Goal: Task Accomplishment & Management: Use online tool/utility

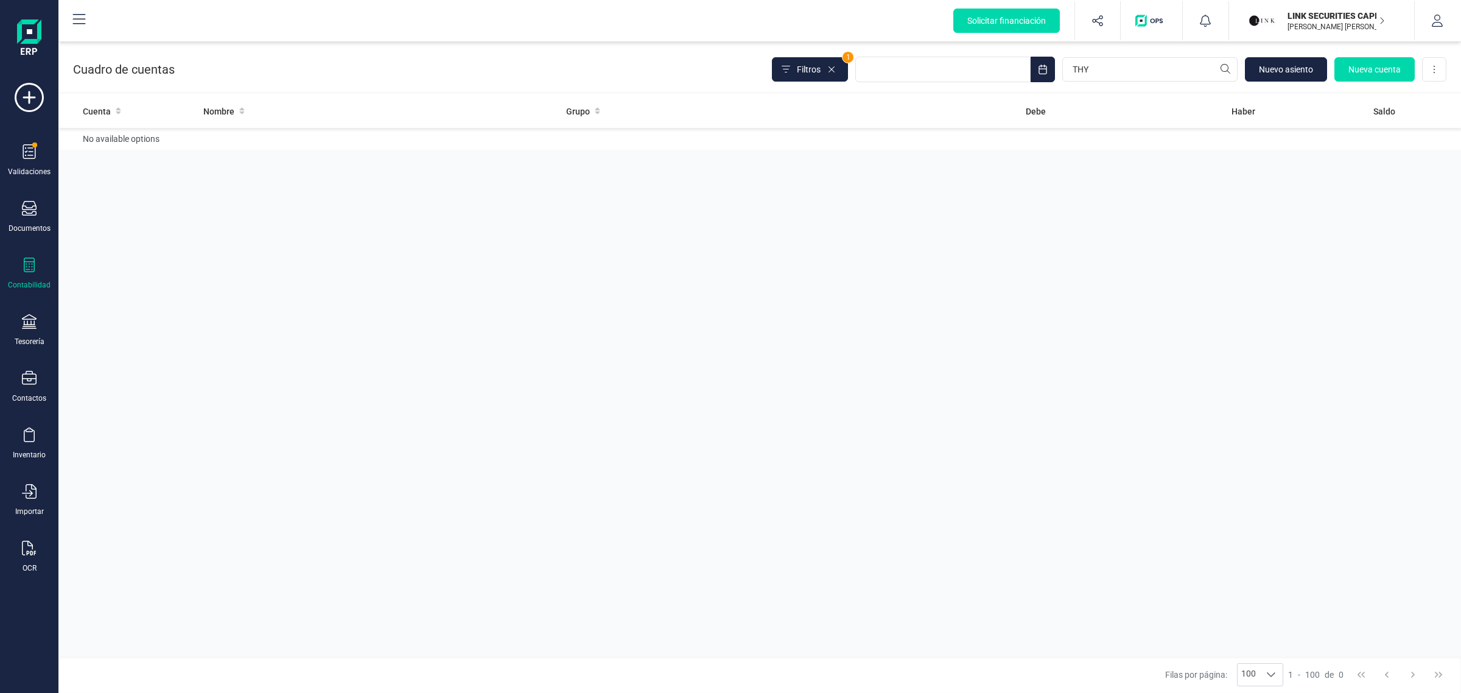
click at [31, 265] on icon at bounding box center [29, 265] width 15 height 15
click at [29, 324] on icon at bounding box center [29, 321] width 15 height 15
click at [122, 205] on span "Cuentas bancarias" at bounding box center [148, 207] width 107 height 15
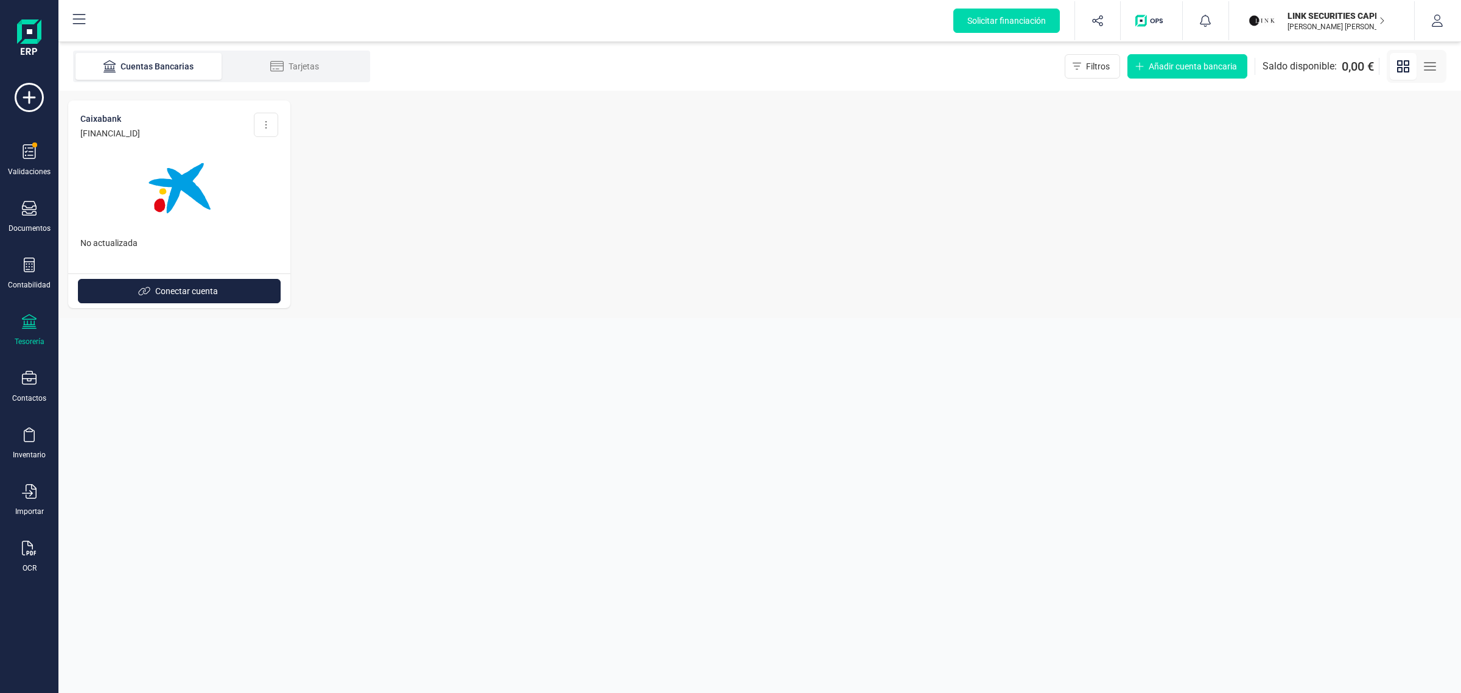
click at [1270, 19] on img "button" at bounding box center [1262, 20] width 27 height 27
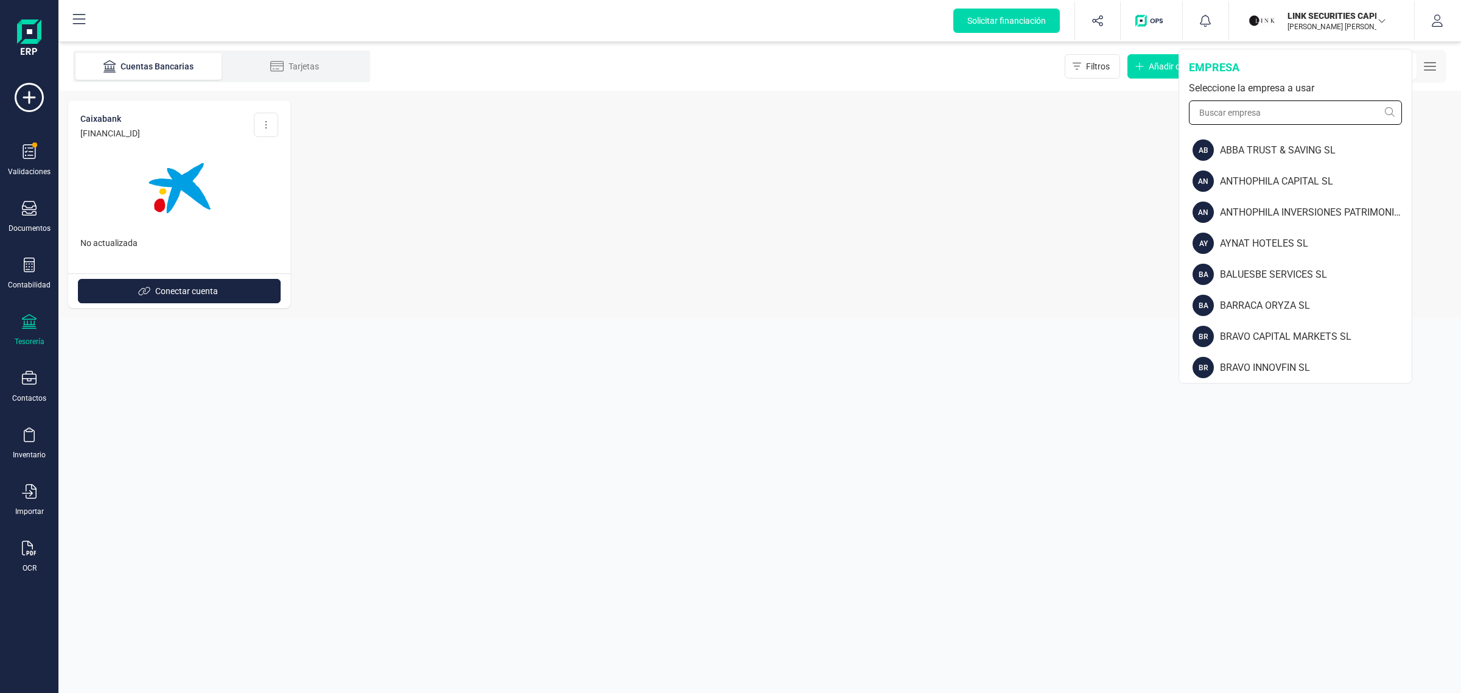
click at [1238, 107] on input "text" at bounding box center [1295, 112] width 213 height 24
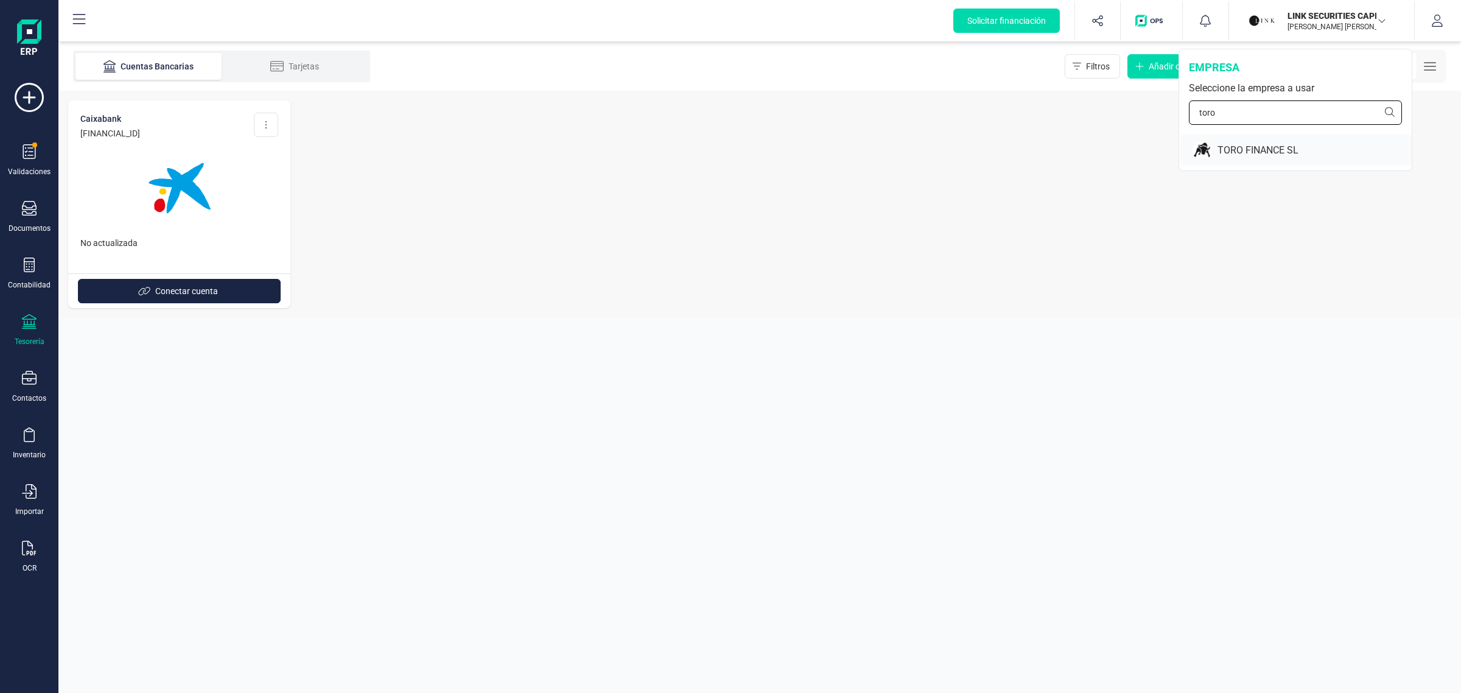
type input "toro"
click at [1307, 153] on div "TORO FINANCE SL" at bounding box center [1315, 150] width 194 height 15
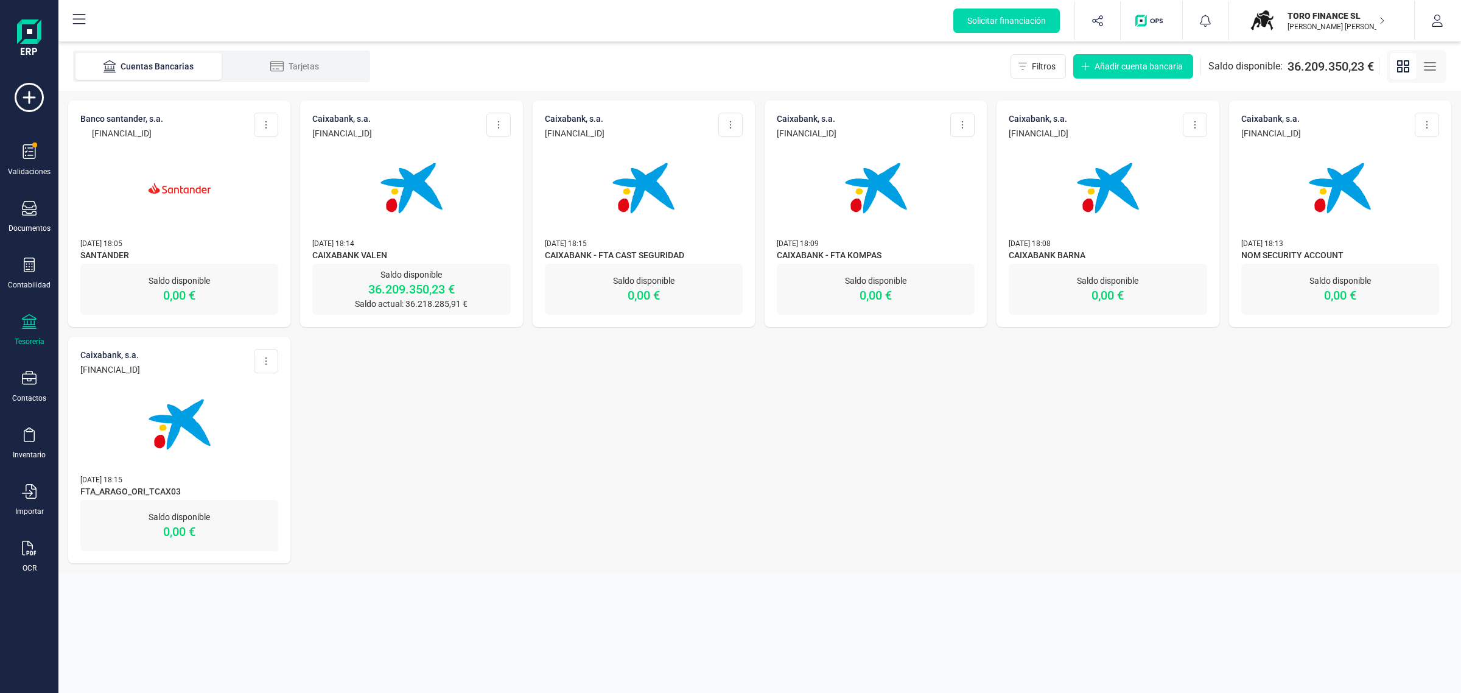
click at [412, 205] on img at bounding box center [411, 188] width 102 height 102
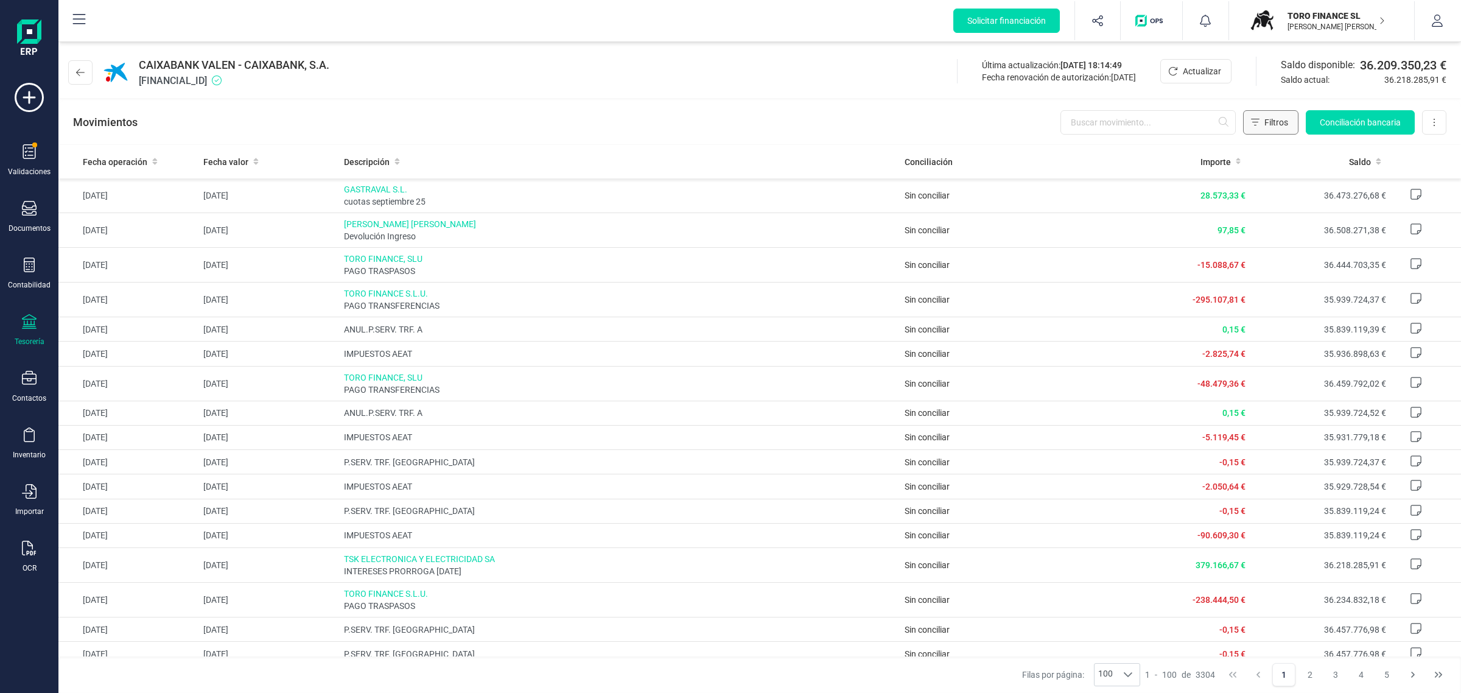
click at [1273, 121] on span "Filtros" at bounding box center [1276, 122] width 24 height 12
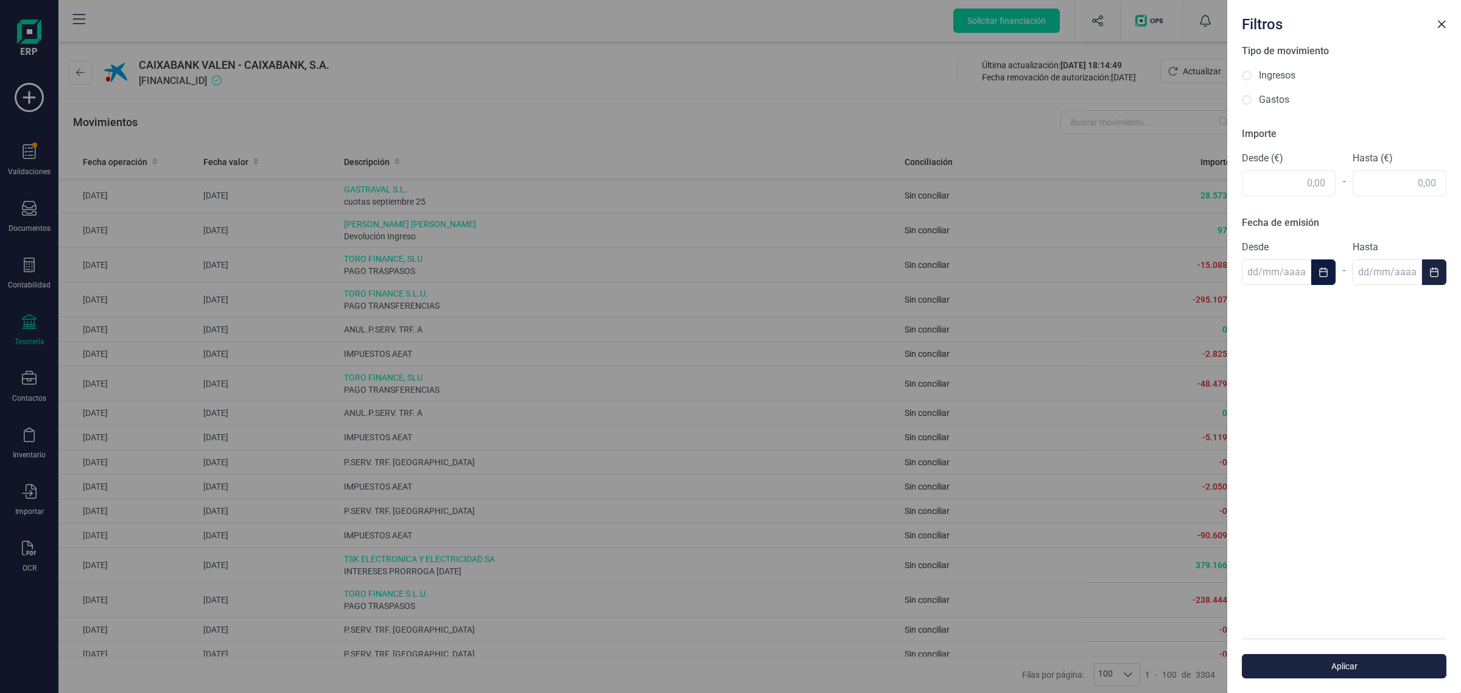
click at [1314, 277] on button "Choose Date" at bounding box center [1323, 272] width 24 height 26
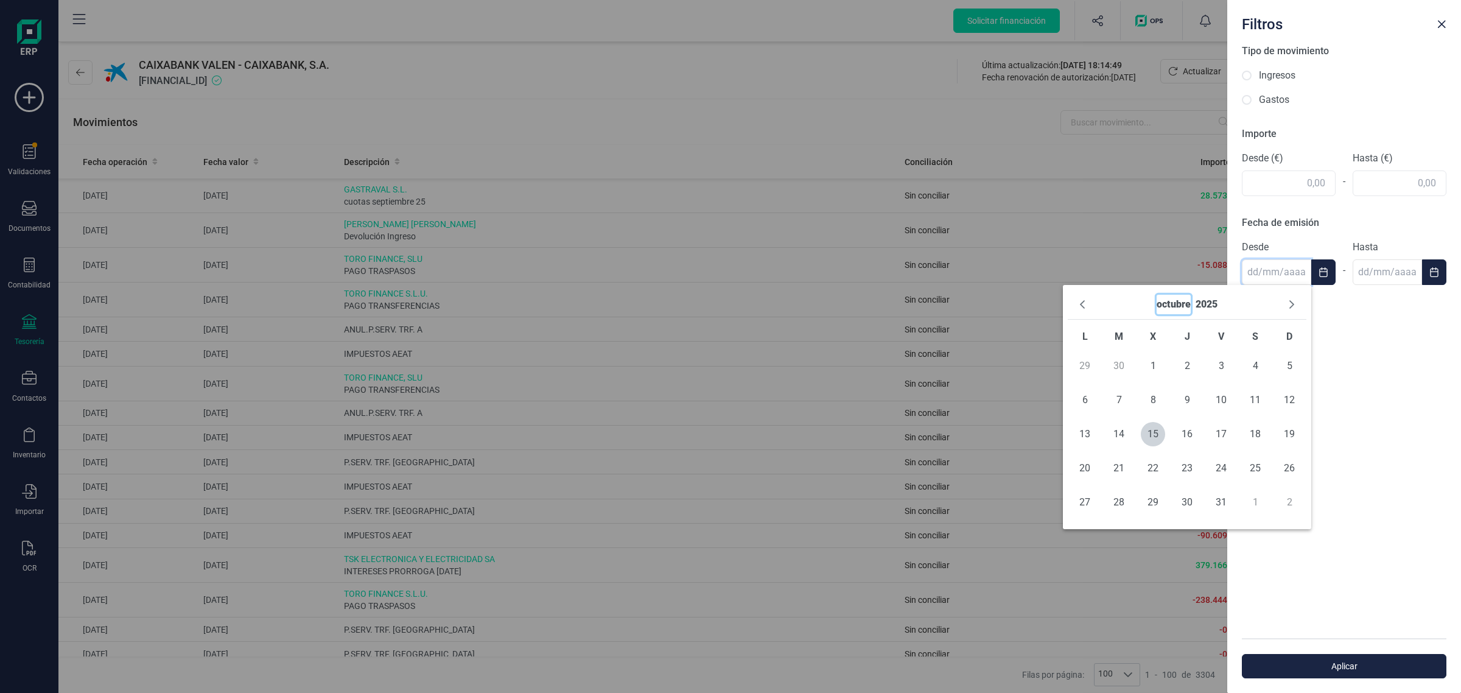
click at [1162, 296] on button "octubre" at bounding box center [1174, 304] width 34 height 19
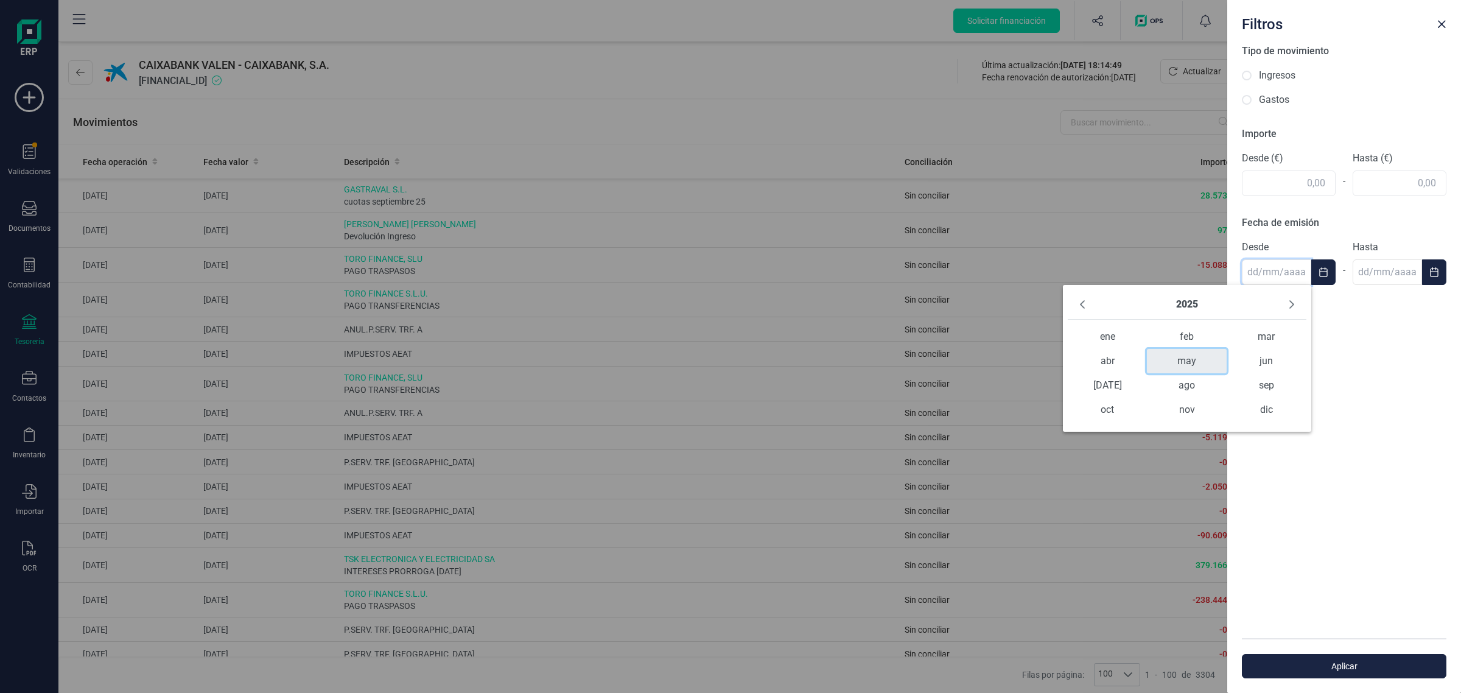
click at [1185, 365] on span "may" at bounding box center [1186, 361] width 79 height 24
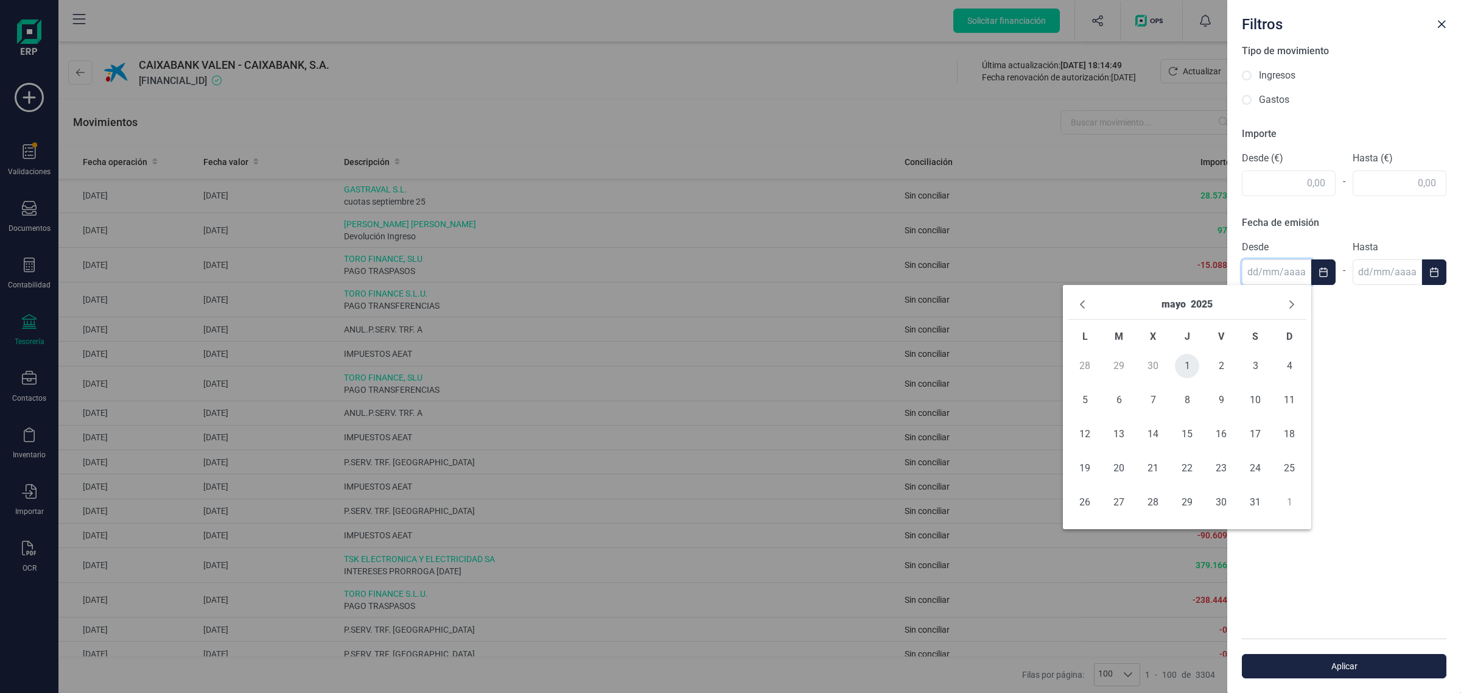
click at [1182, 367] on span "1" at bounding box center [1187, 366] width 24 height 24
type input "[DATE]"
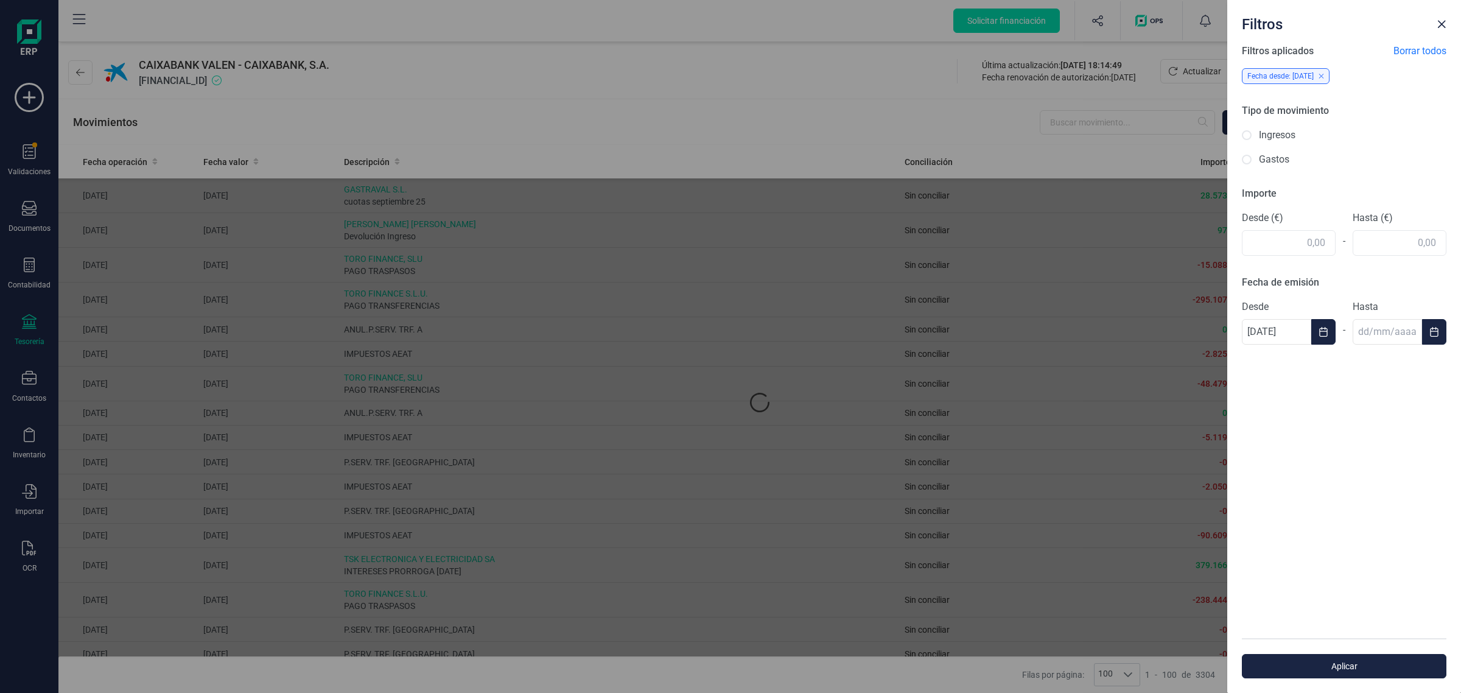
click at [1176, 296] on button "mayo" at bounding box center [1174, 304] width 24 height 19
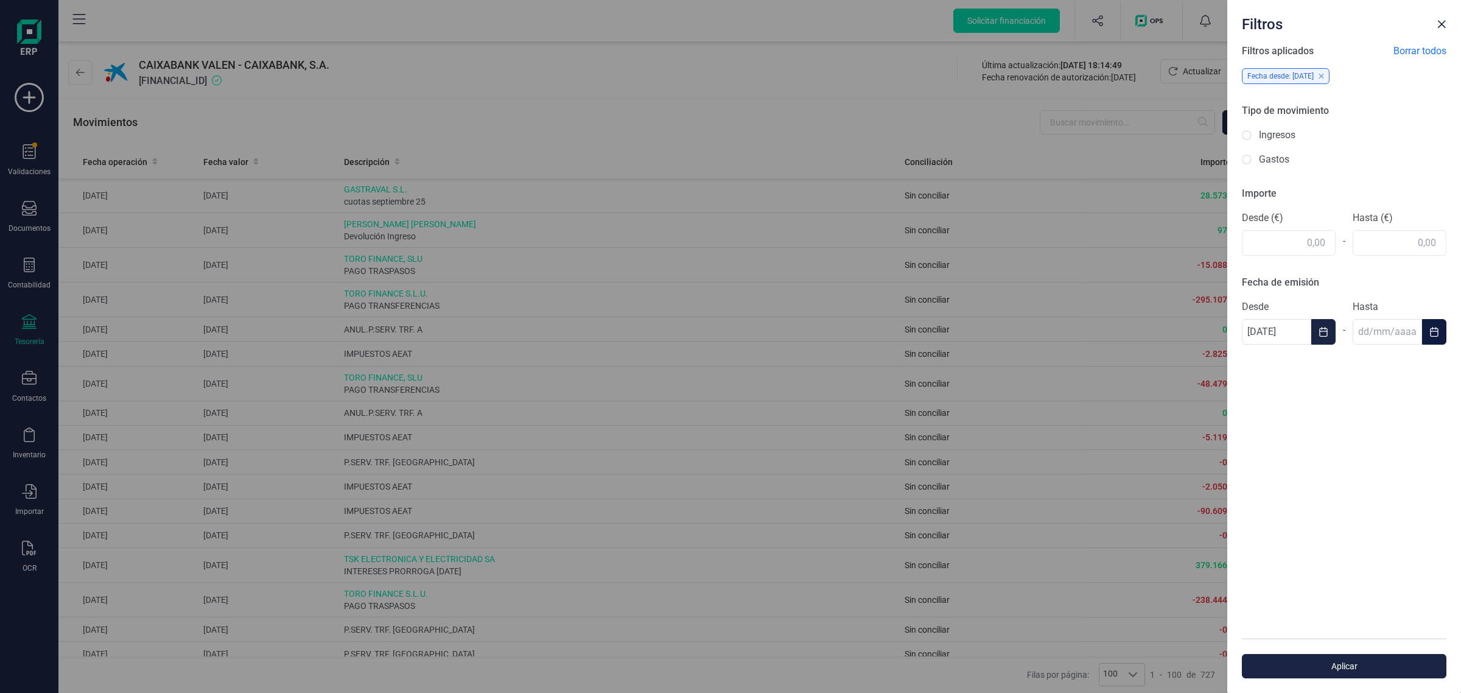
click at [1432, 332] on icon "Choose Date" at bounding box center [1434, 332] width 10 height 10
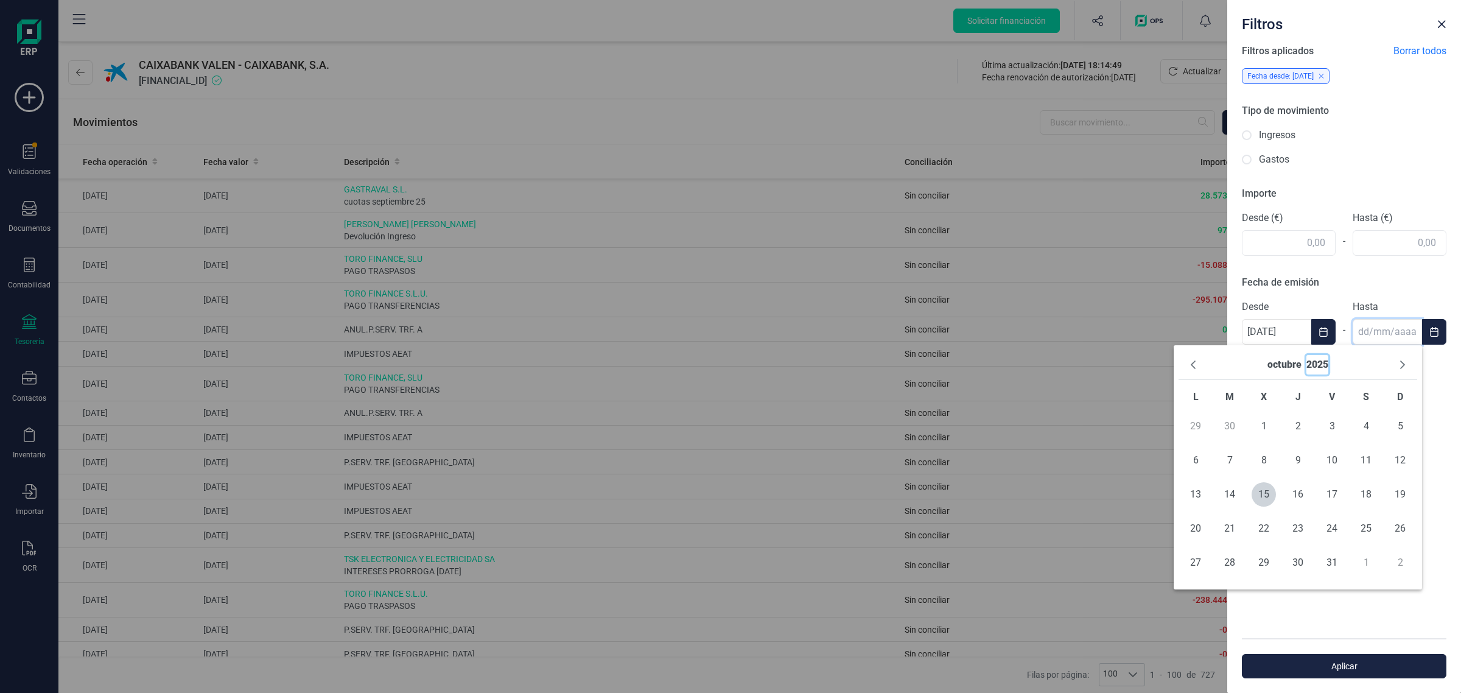
click at [1321, 371] on button "2025" at bounding box center [1317, 364] width 22 height 19
click at [1341, 441] on span "2025" at bounding box center [1357, 445] width 119 height 24
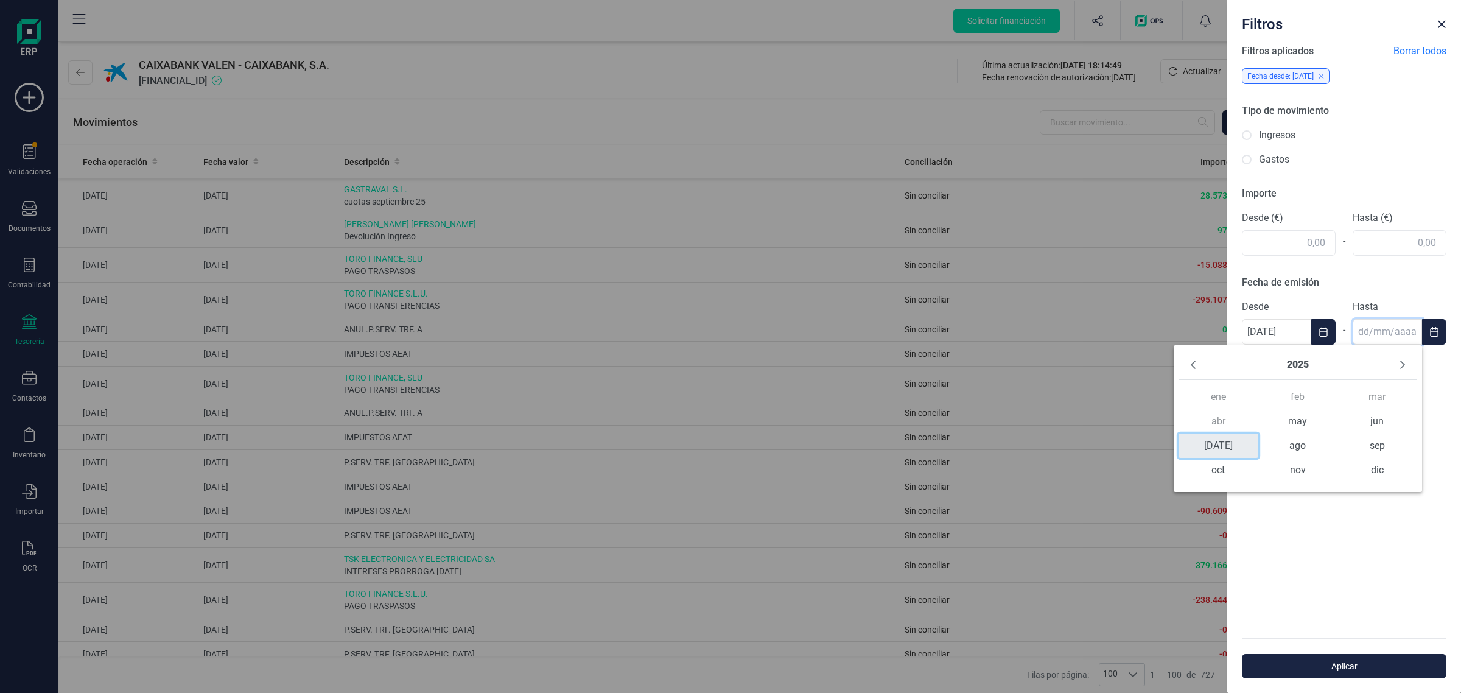
click at [1215, 446] on span "[DATE]" at bounding box center [1218, 445] width 79 height 24
click at [1331, 497] on span "18" at bounding box center [1332, 494] width 24 height 24
type input "[DATE]"
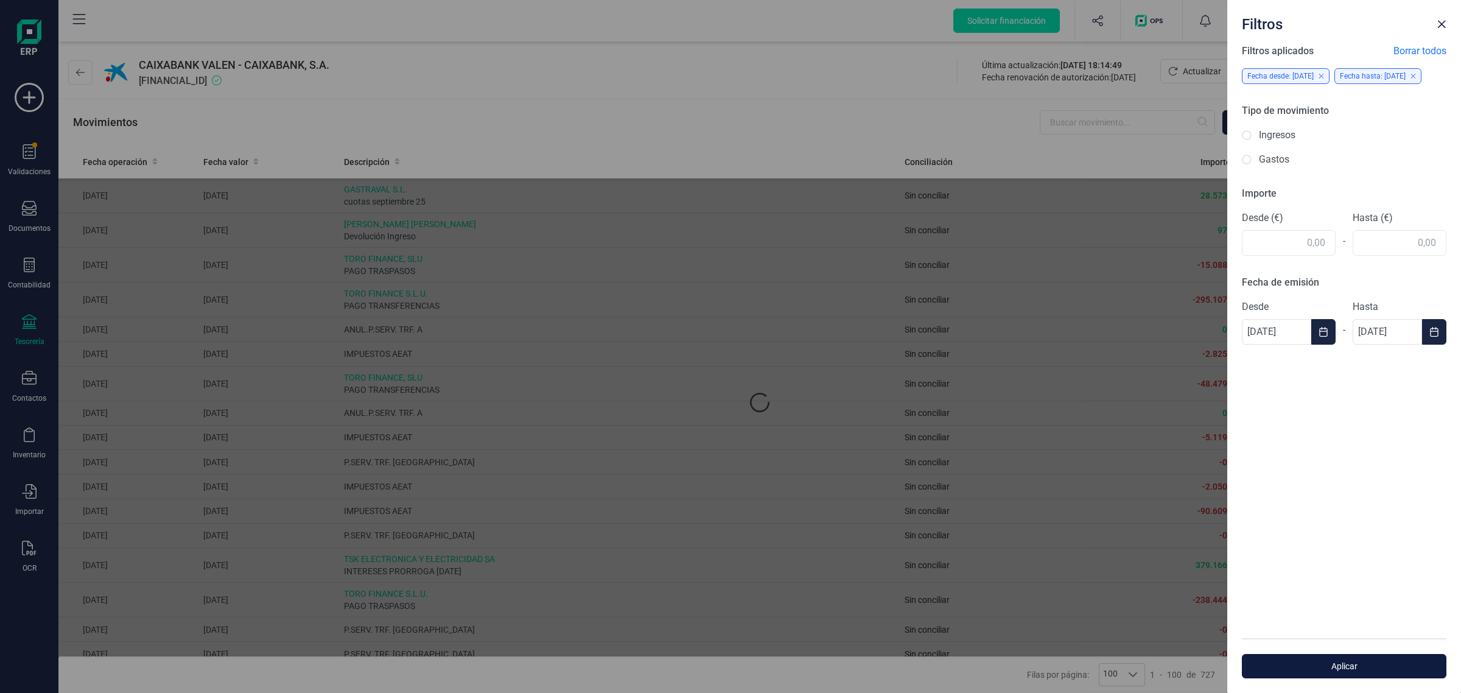
click at [1347, 662] on span "Aplicar" at bounding box center [1344, 666] width 177 height 12
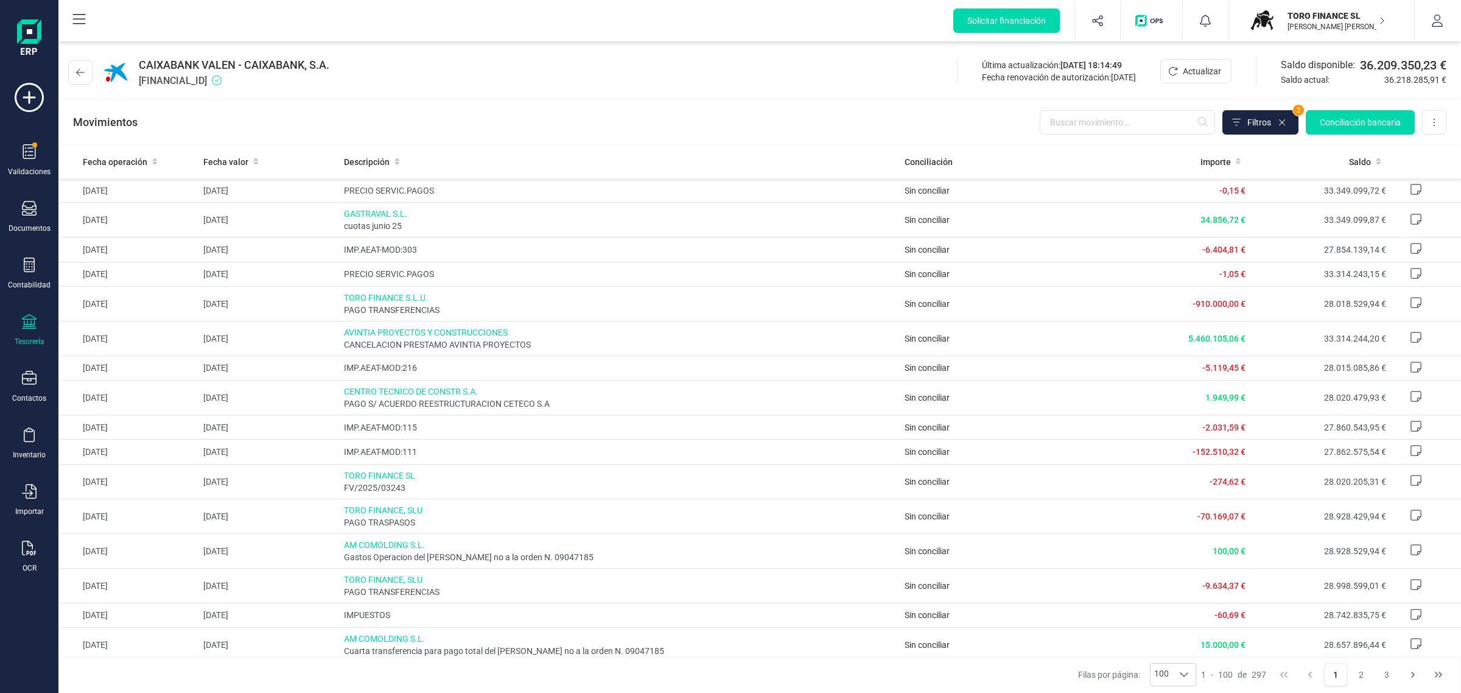
click at [483, 119] on div "Movimientos Filtros 2 Conciliación bancaria Descargar Excel Eliminar cuenta" at bounding box center [759, 122] width 1403 height 44
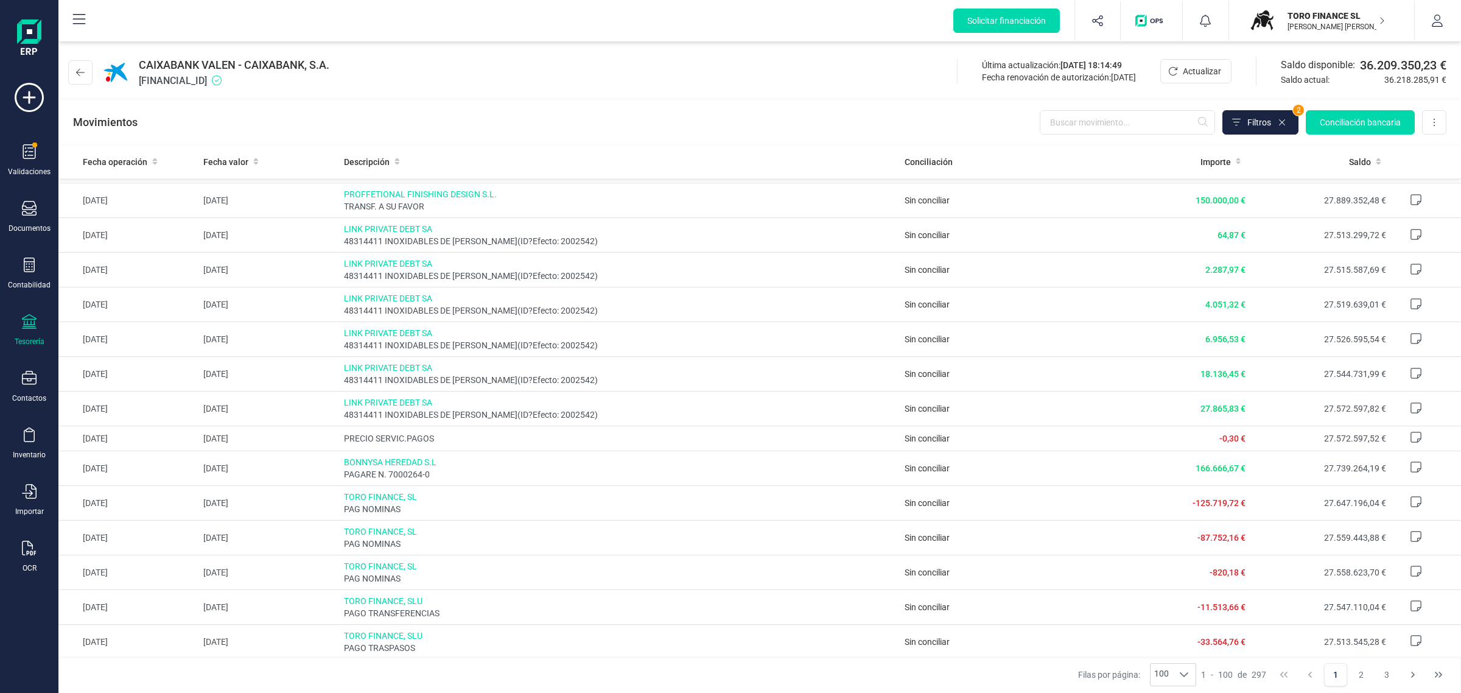
scroll to position [2737, 0]
click at [1398, 678] on span "1 2 3" at bounding box center [1361, 675] width 77 height 26
click at [1363, 675] on button "2" at bounding box center [1361, 674] width 23 height 23
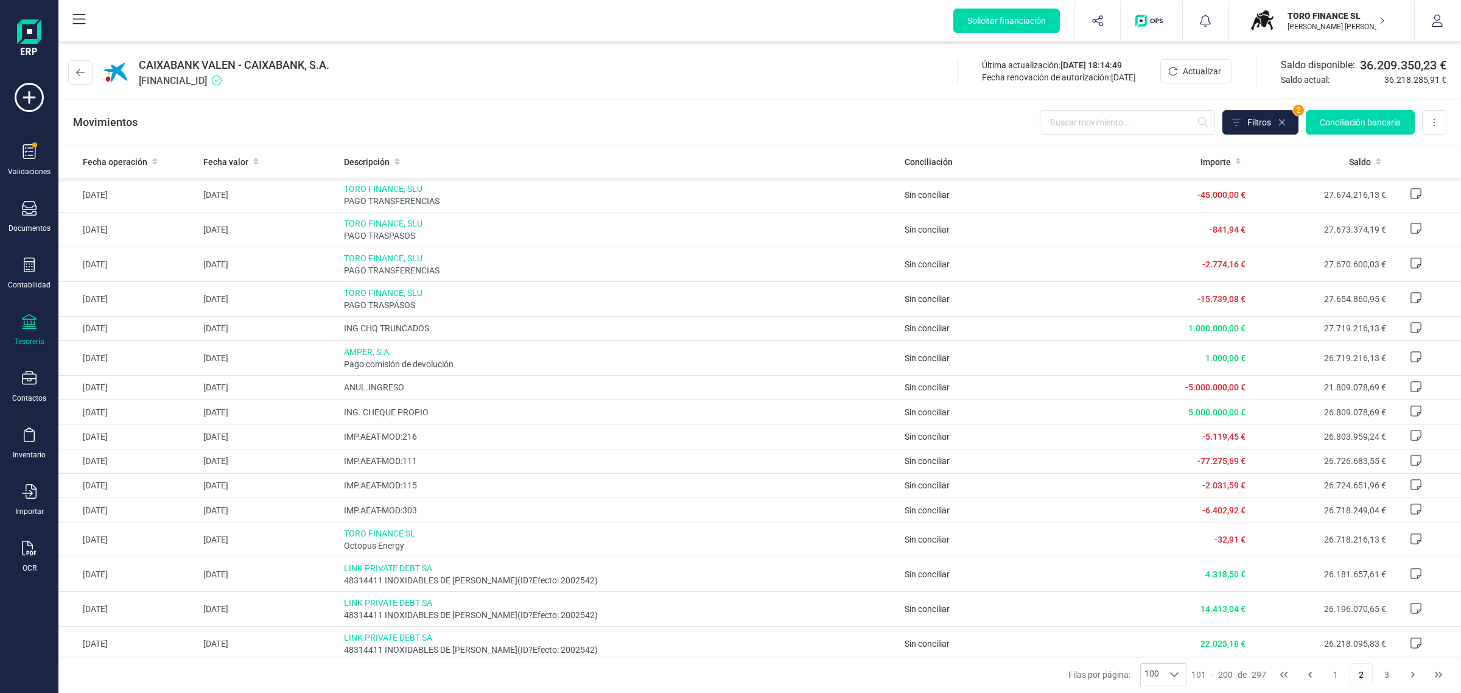
scroll to position [0, 0]
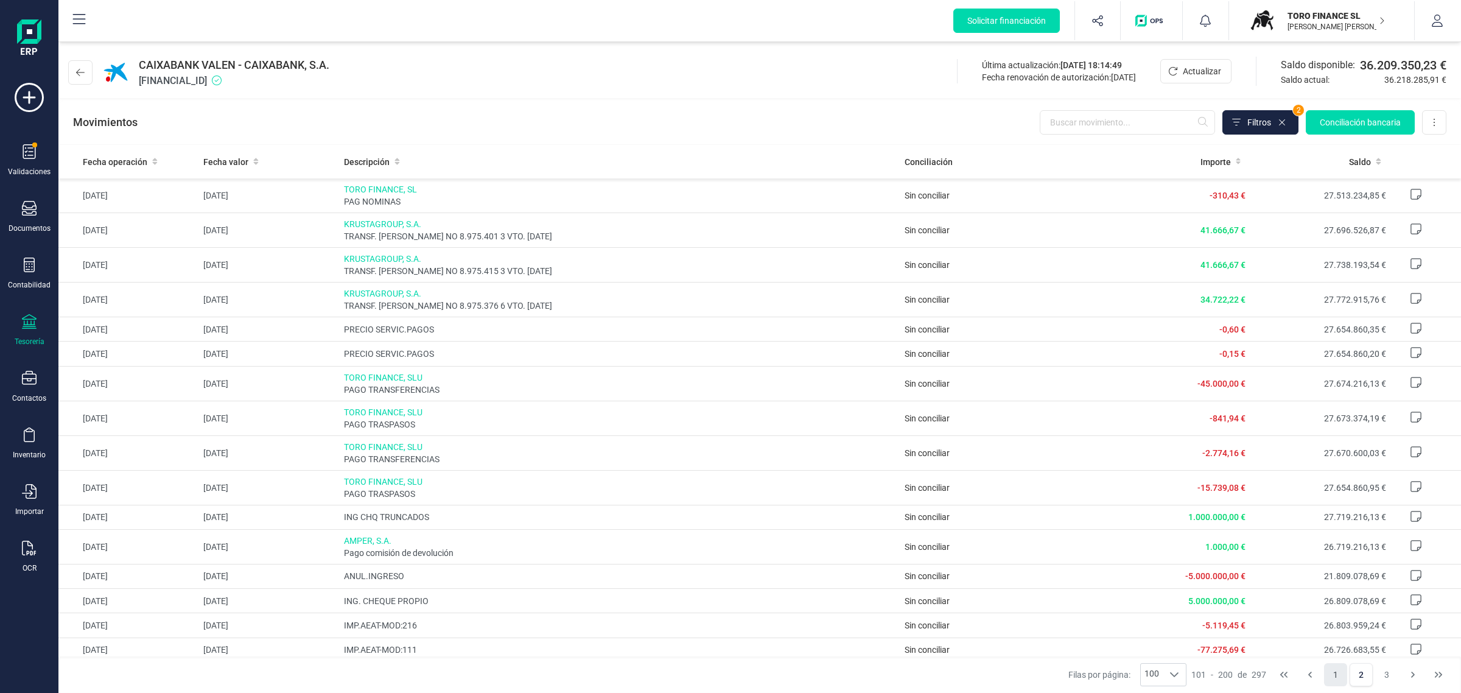
click at [1338, 676] on button "1" at bounding box center [1335, 674] width 23 height 23
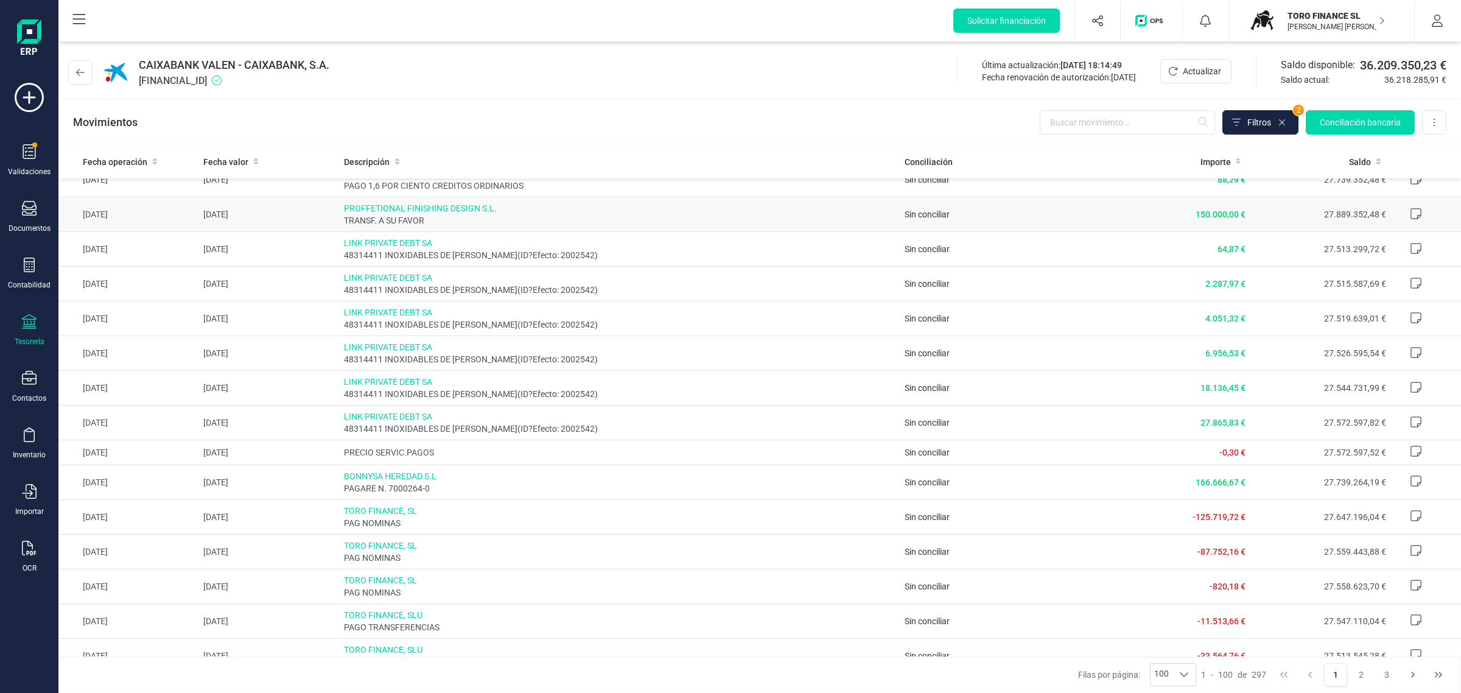
scroll to position [2737, 0]
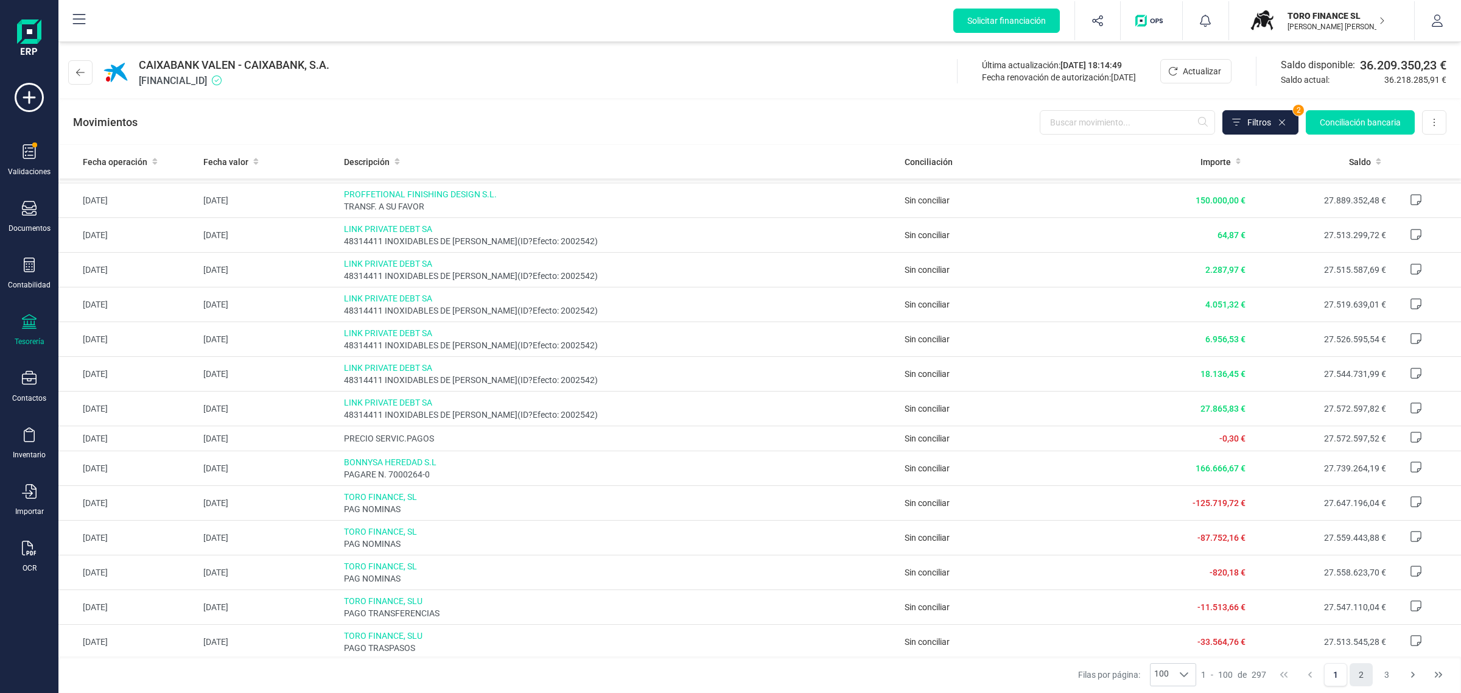
click at [1364, 675] on button "2" at bounding box center [1361, 674] width 23 height 23
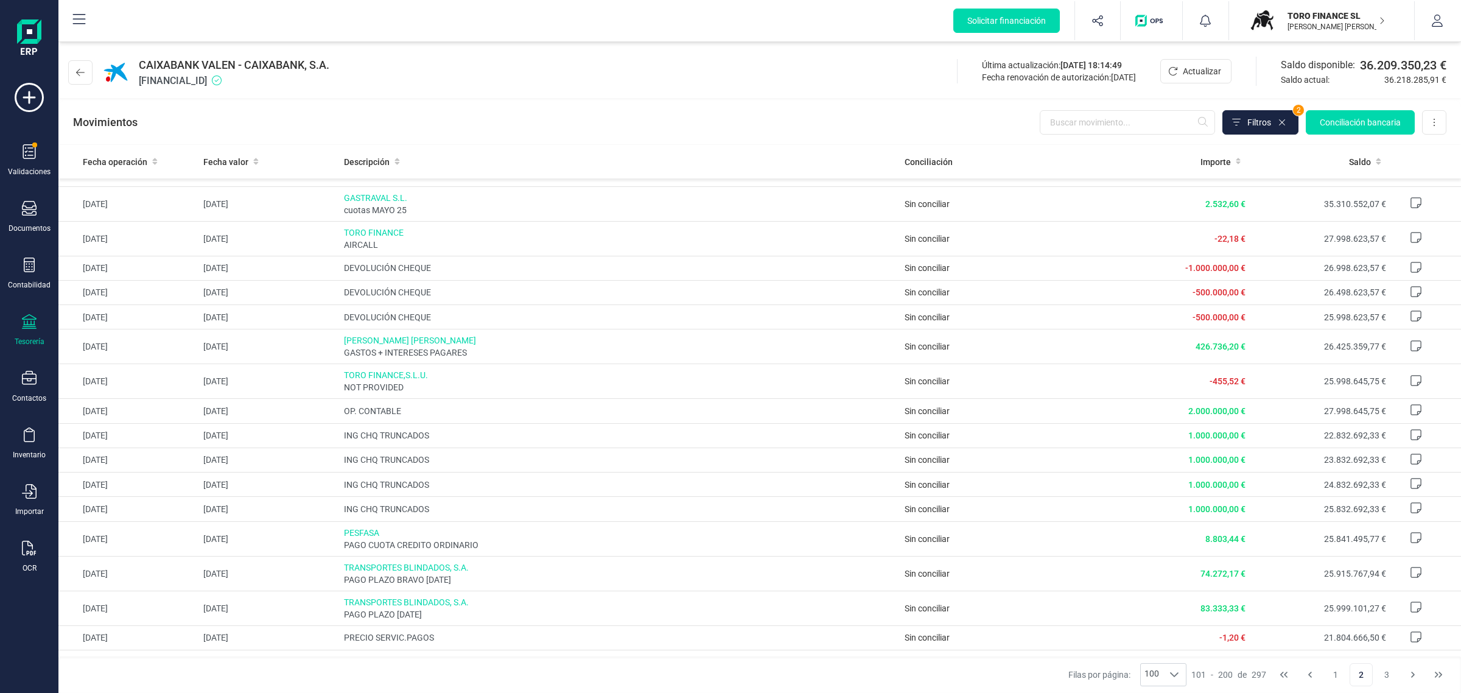
scroll to position [1294, 0]
click at [1332, 26] on p "[PERSON_NAME] [PERSON_NAME]" at bounding box center [1336, 27] width 97 height 10
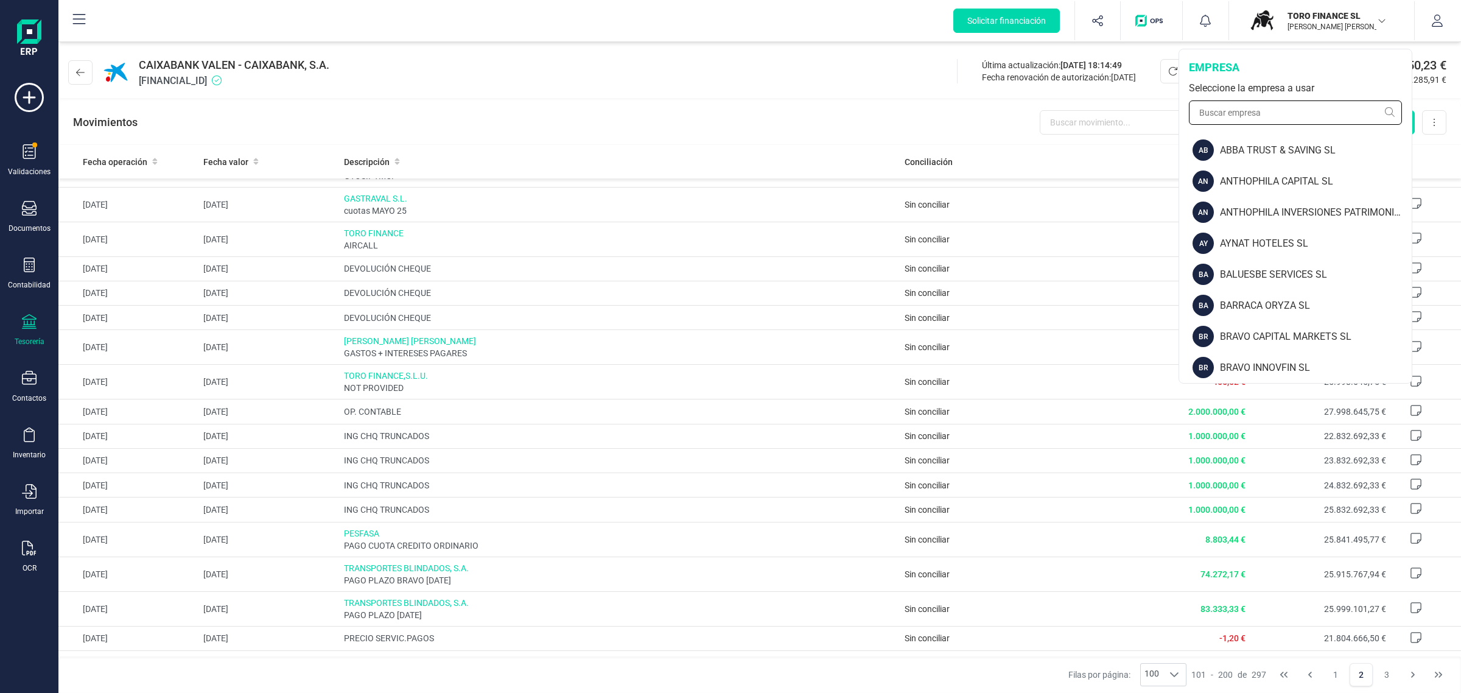
click at [1240, 119] on input "text" at bounding box center [1295, 112] width 213 height 24
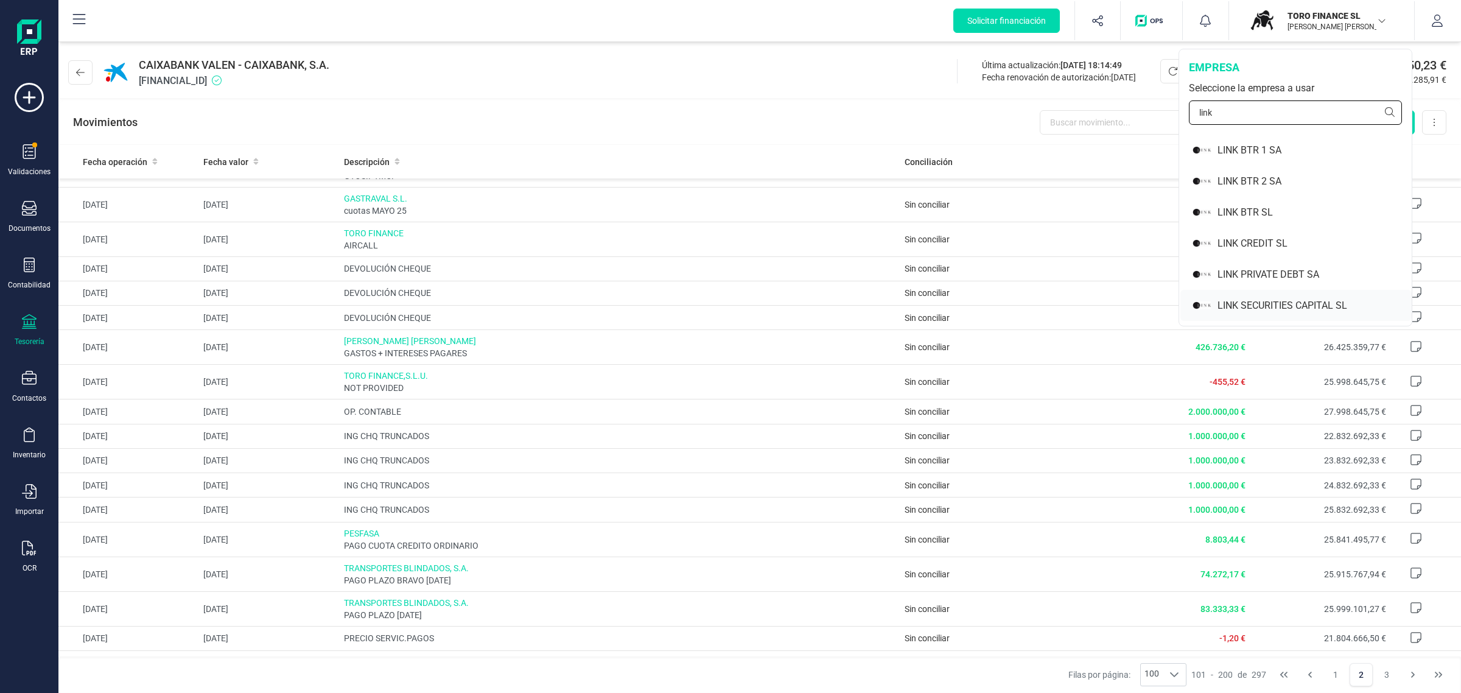
type input "link"
click at [1219, 310] on div "LINK SECURITIES CAPITAL SL" at bounding box center [1315, 305] width 194 height 15
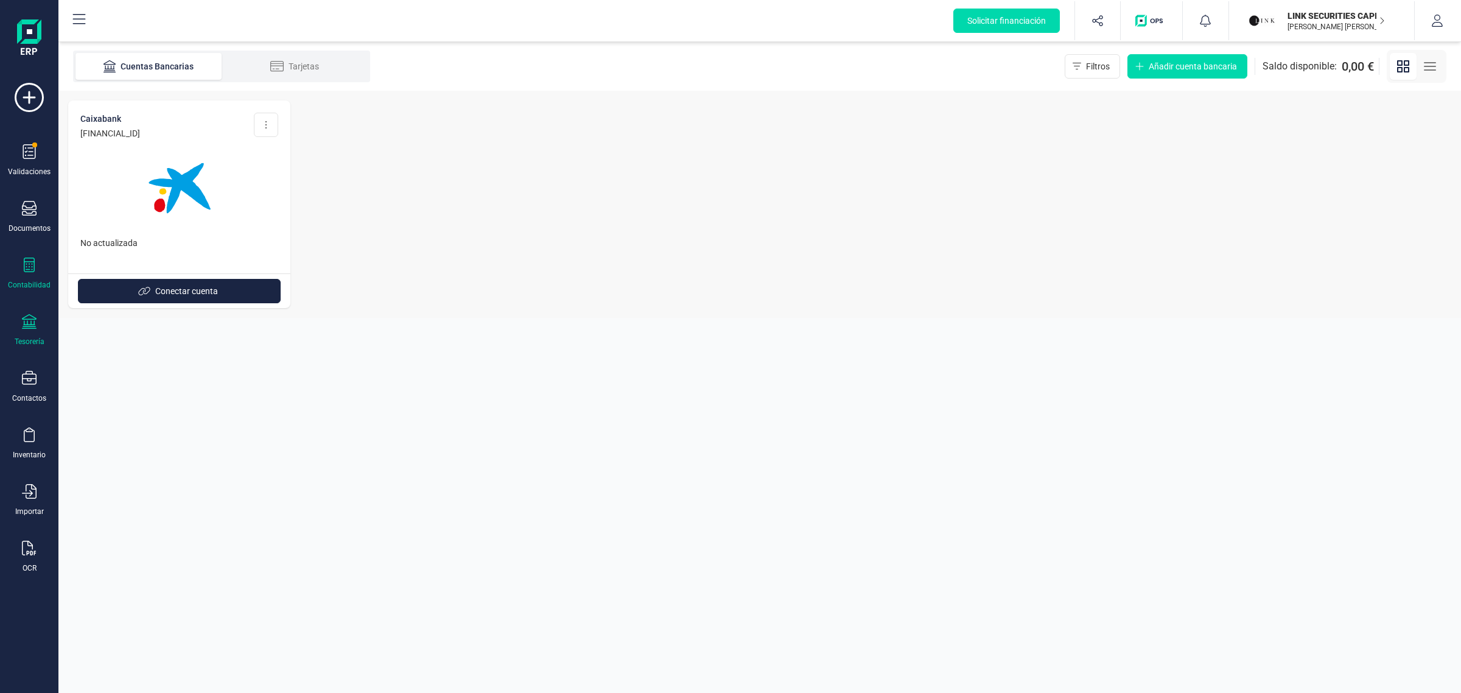
click at [49, 260] on div "Contabilidad" at bounding box center [29, 274] width 49 height 32
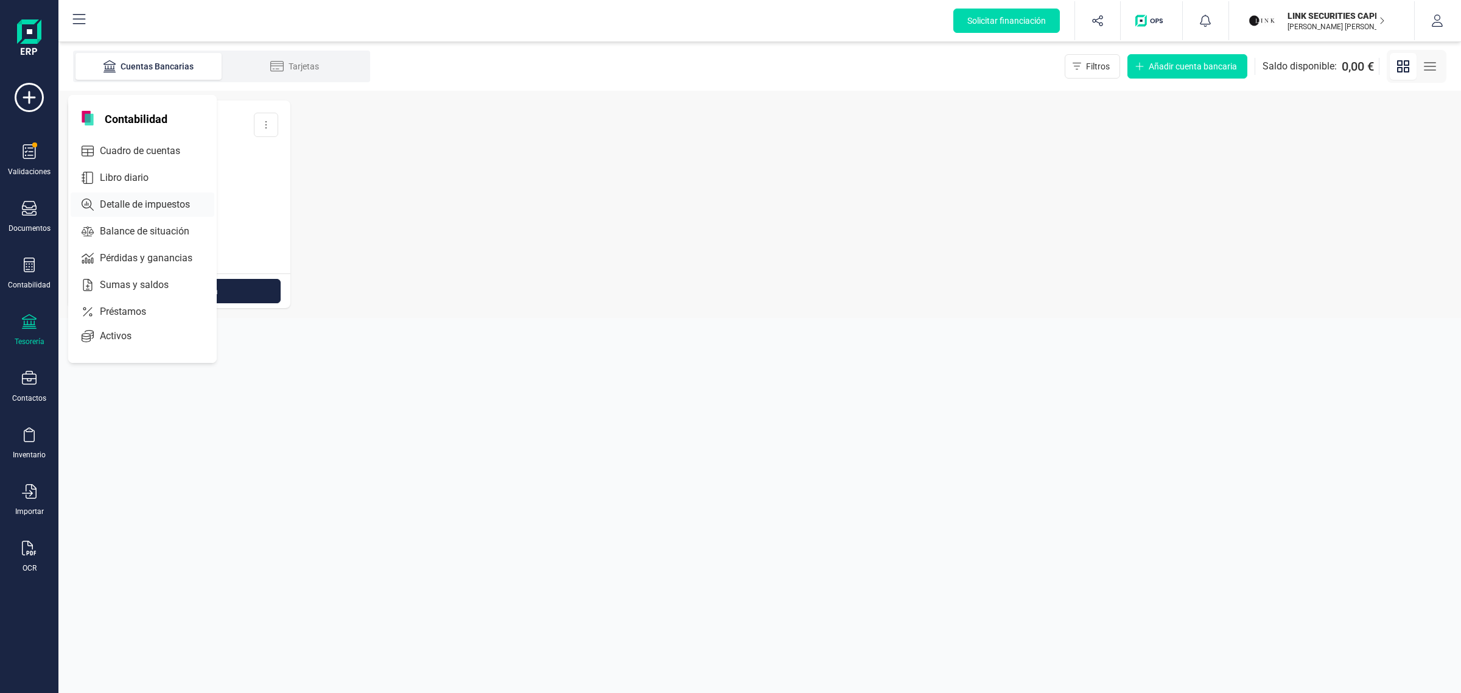
click at [110, 193] on div "Detalle de impuestos" at bounding box center [143, 204] width 144 height 24
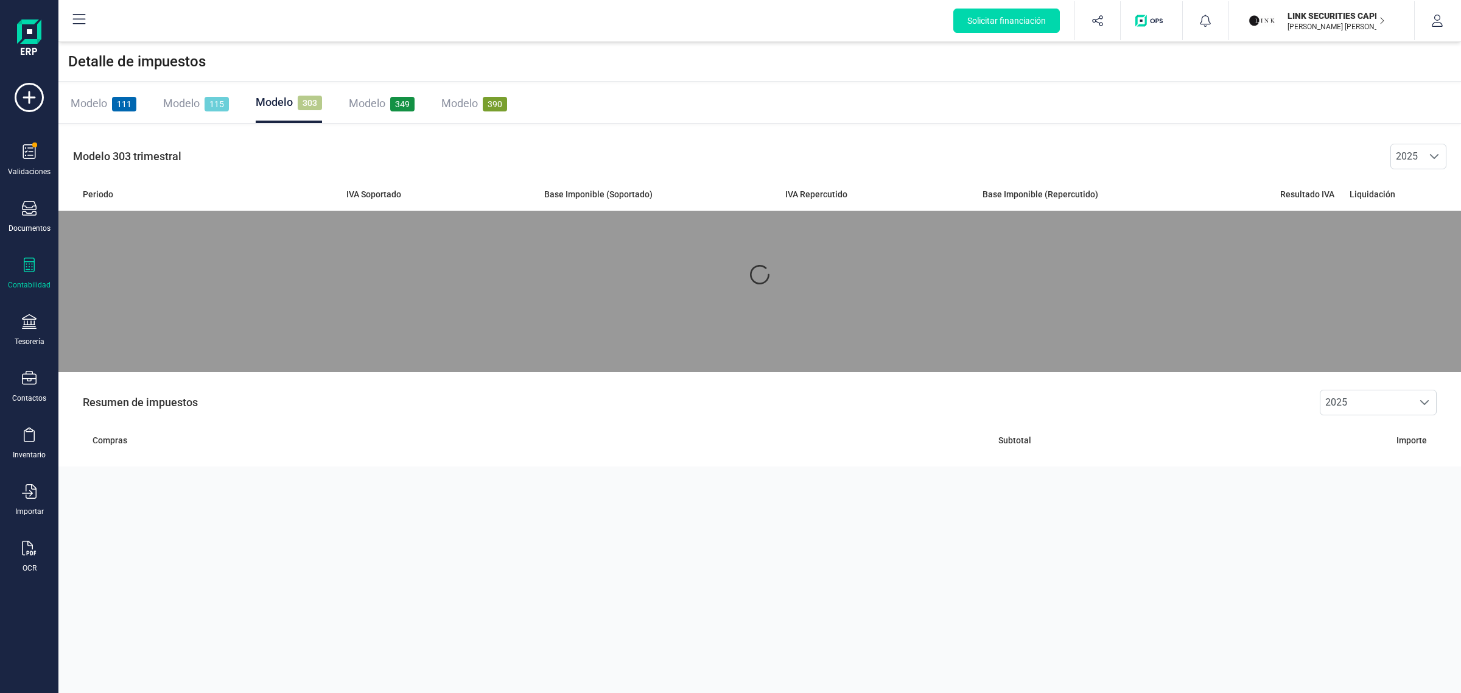
click at [117, 175] on p "Modelo 303 trimestral" at bounding box center [119, 156] width 123 height 41
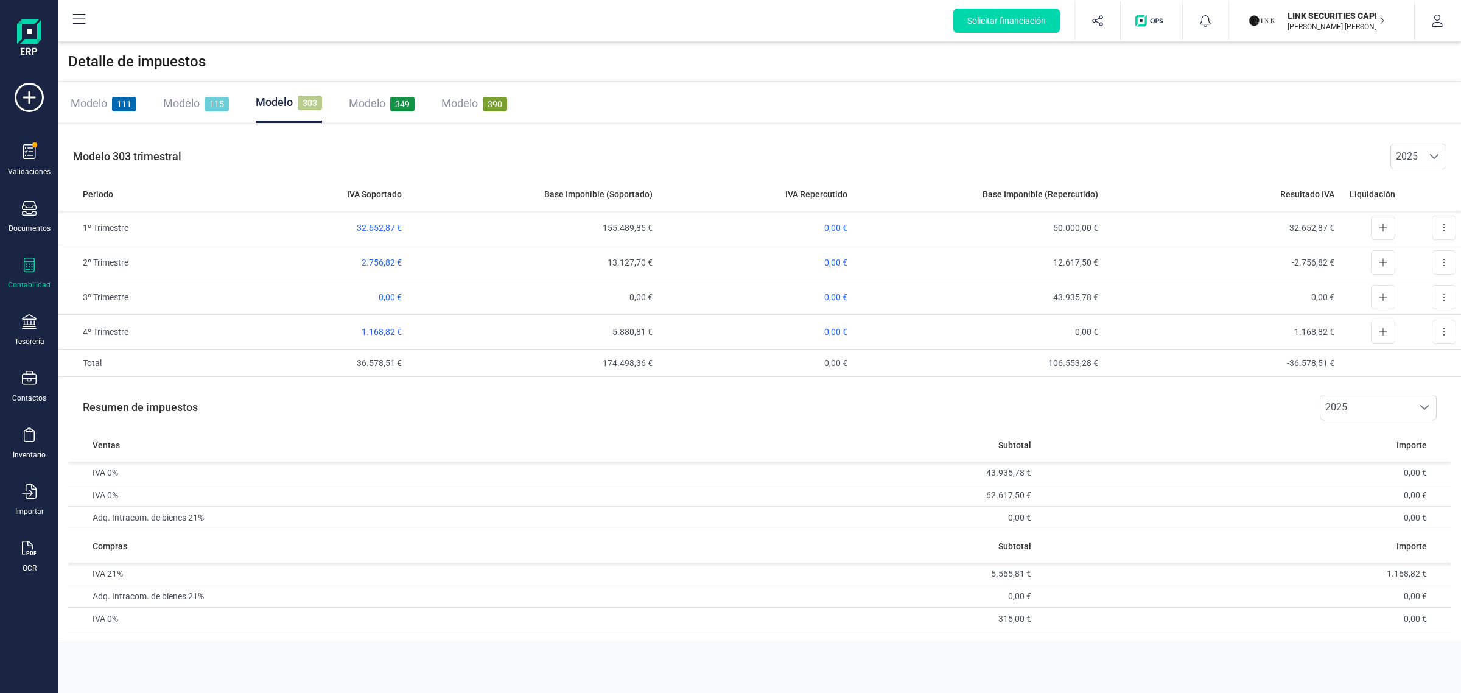
click at [23, 256] on div "Validaciones Documentos Documentos Presupuestos Pedidos Albaranes Facturas Fact…" at bounding box center [29, 333] width 49 height 500
click at [27, 256] on div "Validaciones Documentos Documentos Presupuestos Pedidos Albaranes Facturas Fact…" at bounding box center [29, 333] width 49 height 500
click at [2, 290] on div "Solicitar financiación Validaciones Documentos Documentos Presupuestos Pedidos …" at bounding box center [29, 346] width 58 height 693
click at [30, 266] on icon at bounding box center [29, 265] width 15 height 15
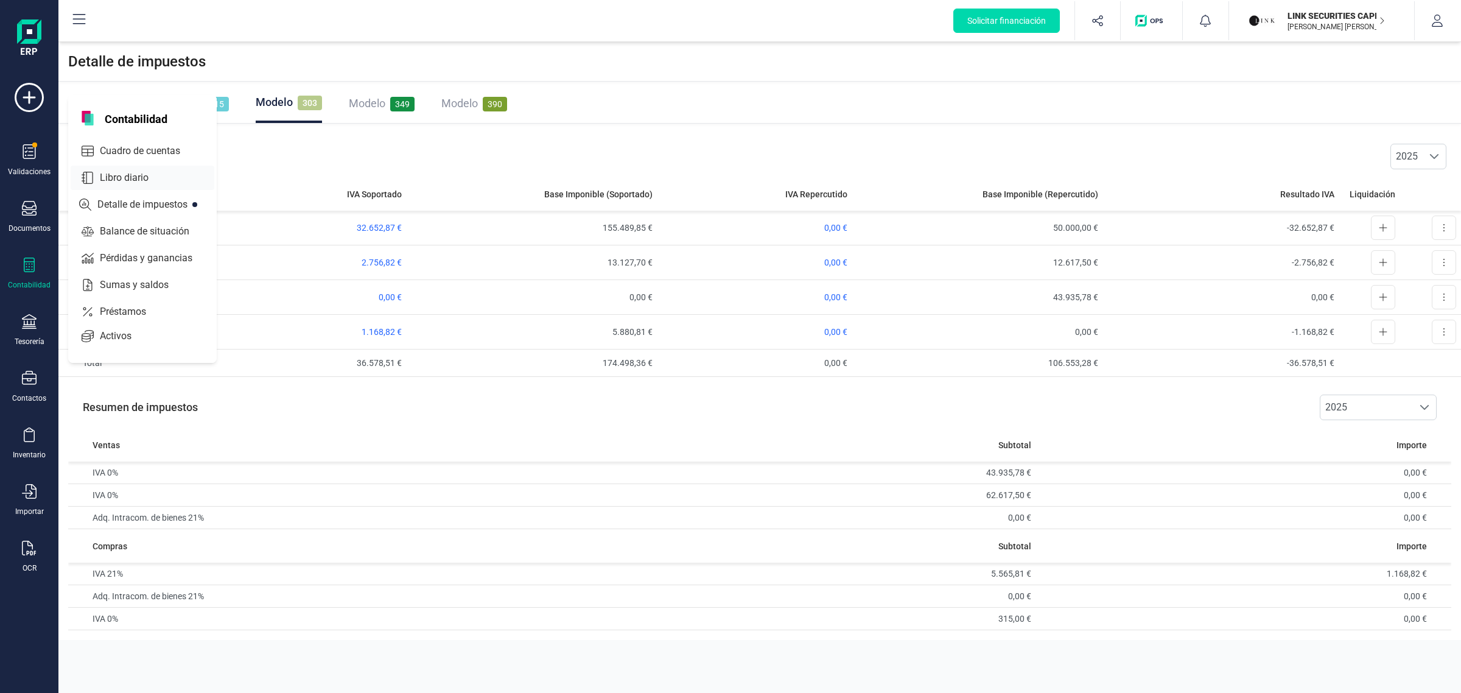
click at [107, 166] on div "Libro diario" at bounding box center [143, 178] width 144 height 24
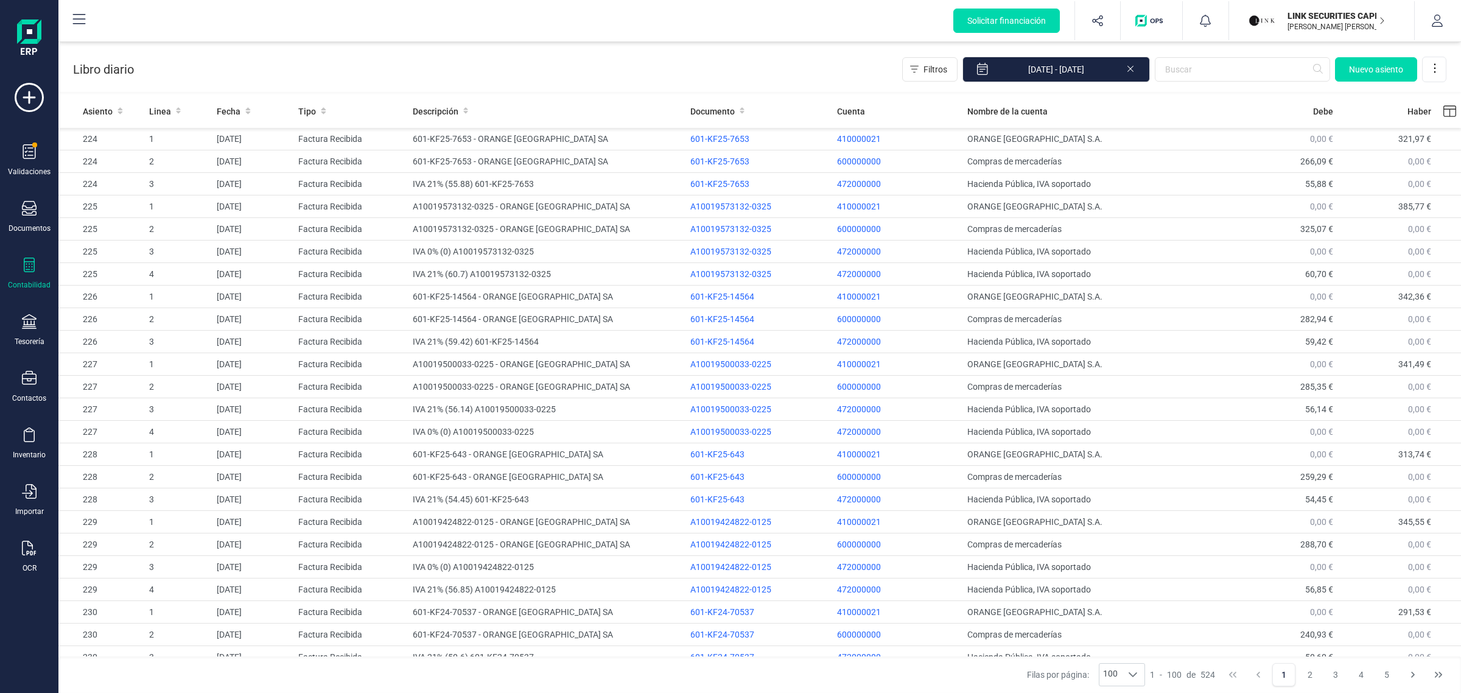
click at [1132, 68] on icon at bounding box center [1131, 67] width 10 height 12
click at [1134, 71] on icon "Choose Date" at bounding box center [1138, 70] width 8 height 10
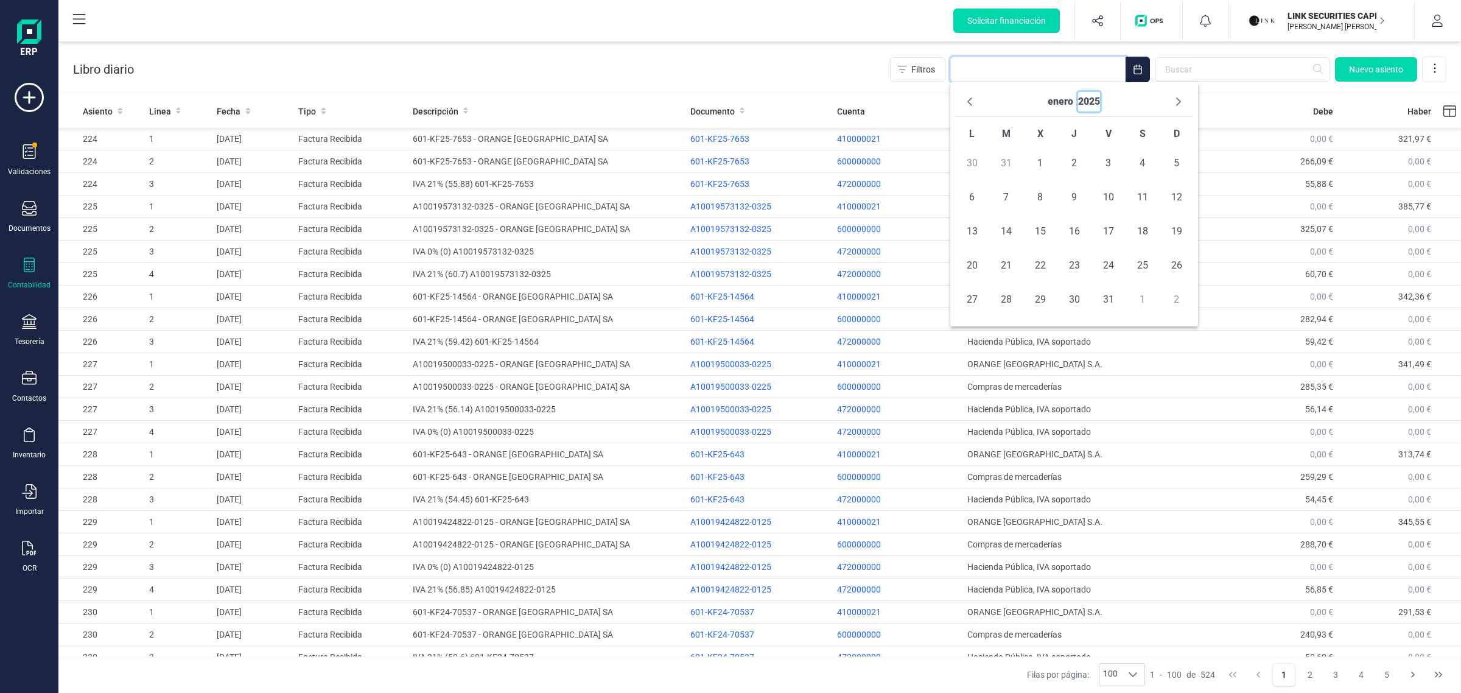
click at [1085, 107] on button "2025" at bounding box center [1089, 101] width 22 height 19
click at [1134, 178] on span "2025" at bounding box center [1133, 182] width 119 height 24
click at [992, 137] on span "ene" at bounding box center [994, 134] width 79 height 24
click at [1047, 164] on span "1" at bounding box center [1040, 163] width 24 height 24
click at [1069, 107] on button "enero" at bounding box center [1061, 101] width 26 height 19
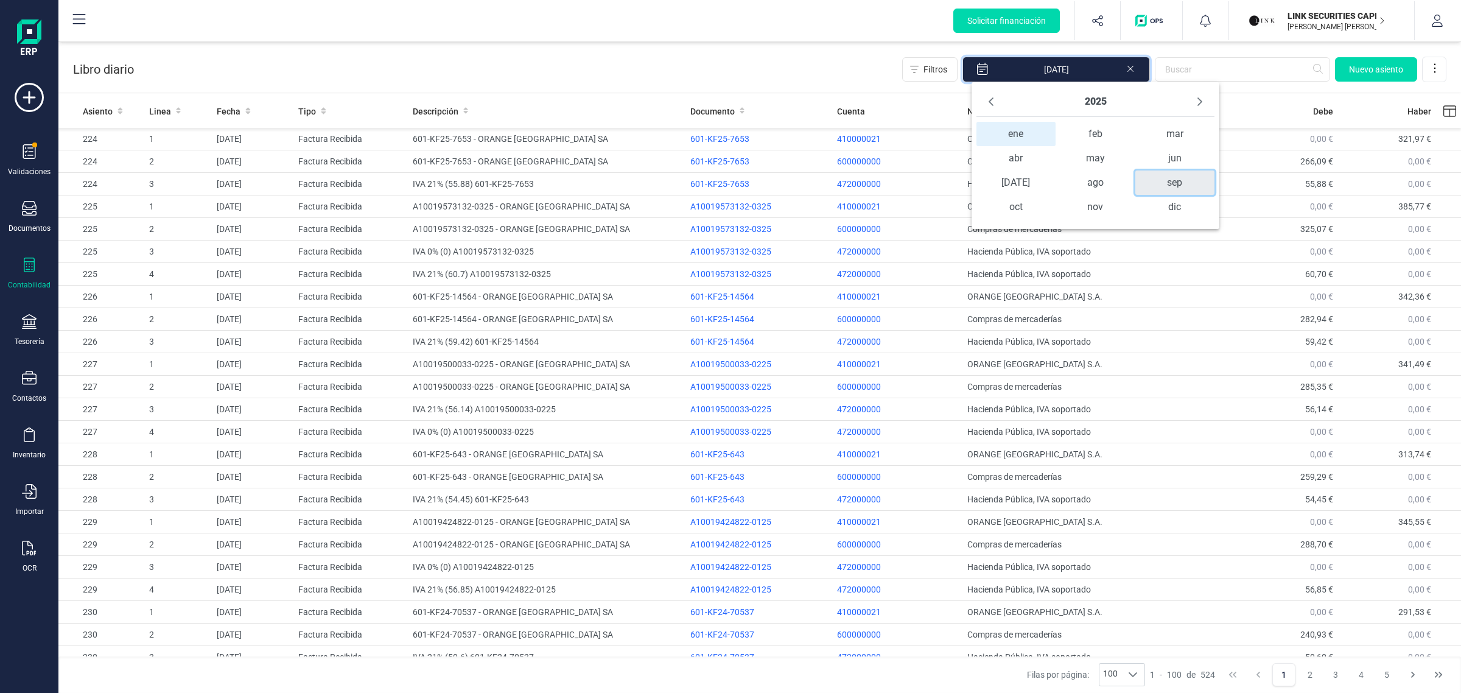
click at [1167, 181] on span "sep" at bounding box center [1174, 182] width 79 height 24
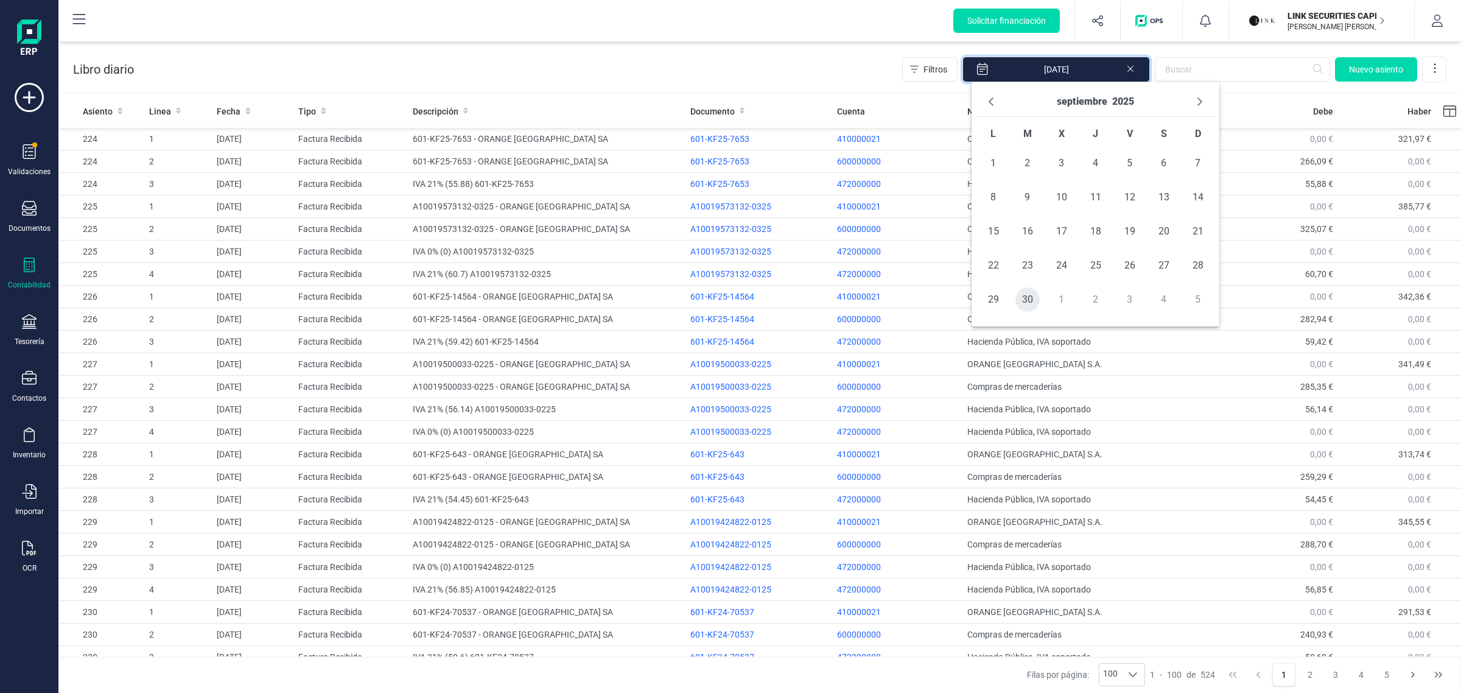
click at [1023, 299] on span "30" at bounding box center [1027, 299] width 24 height 24
type input "[DATE] - [DATE]"
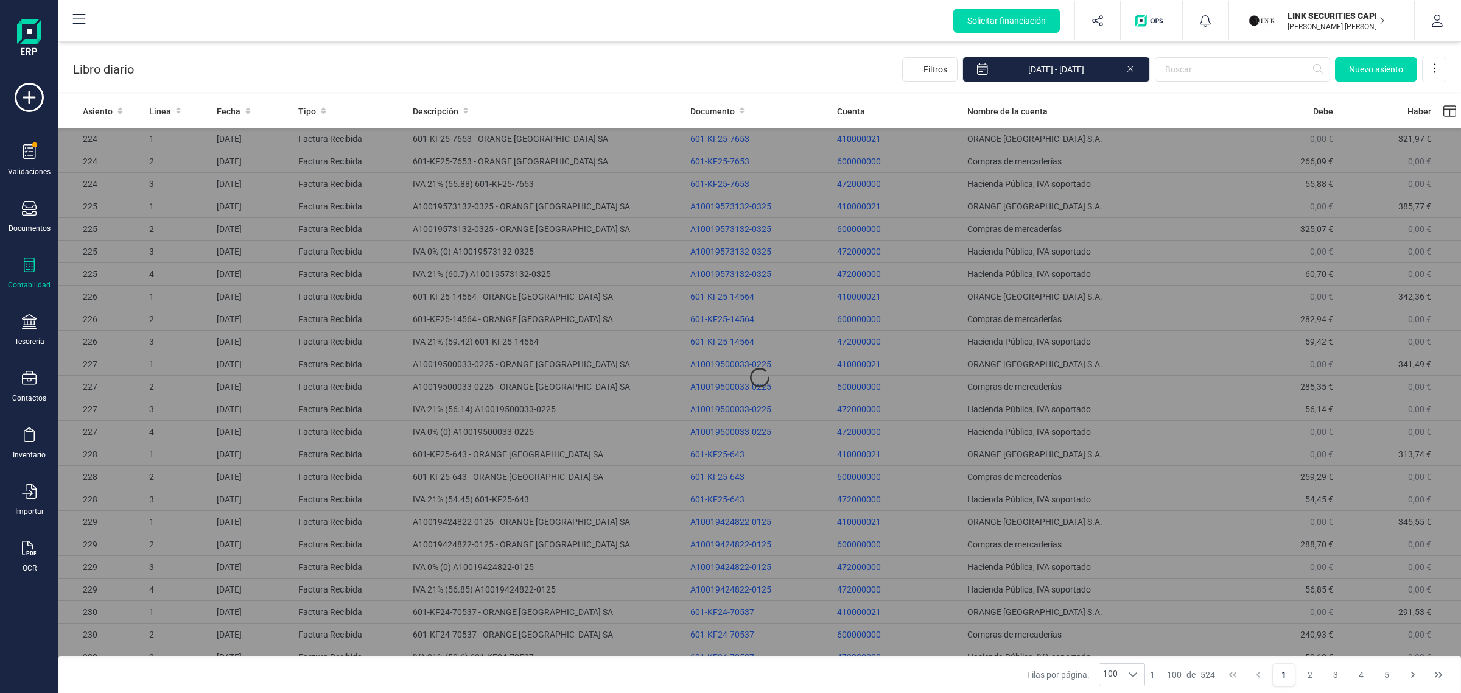
click at [729, 83] on div "Libro diario Filtros [DATE] - [DATE] [GEOGRAPHIC_DATA]" at bounding box center [759, 67] width 1403 height 50
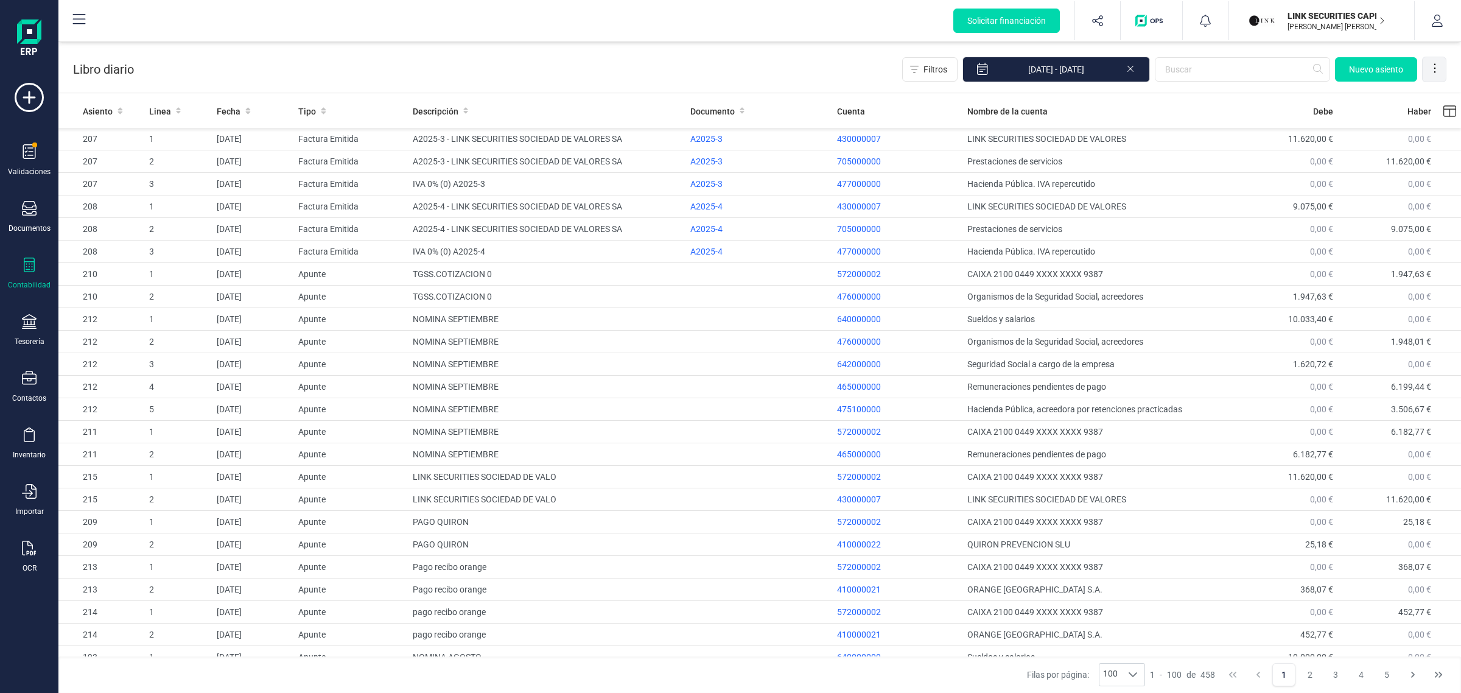
click at [1437, 62] on icon at bounding box center [1435, 68] width 12 height 12
click at [1371, 94] on span "Exportar Excel" at bounding box center [1394, 99] width 88 height 10
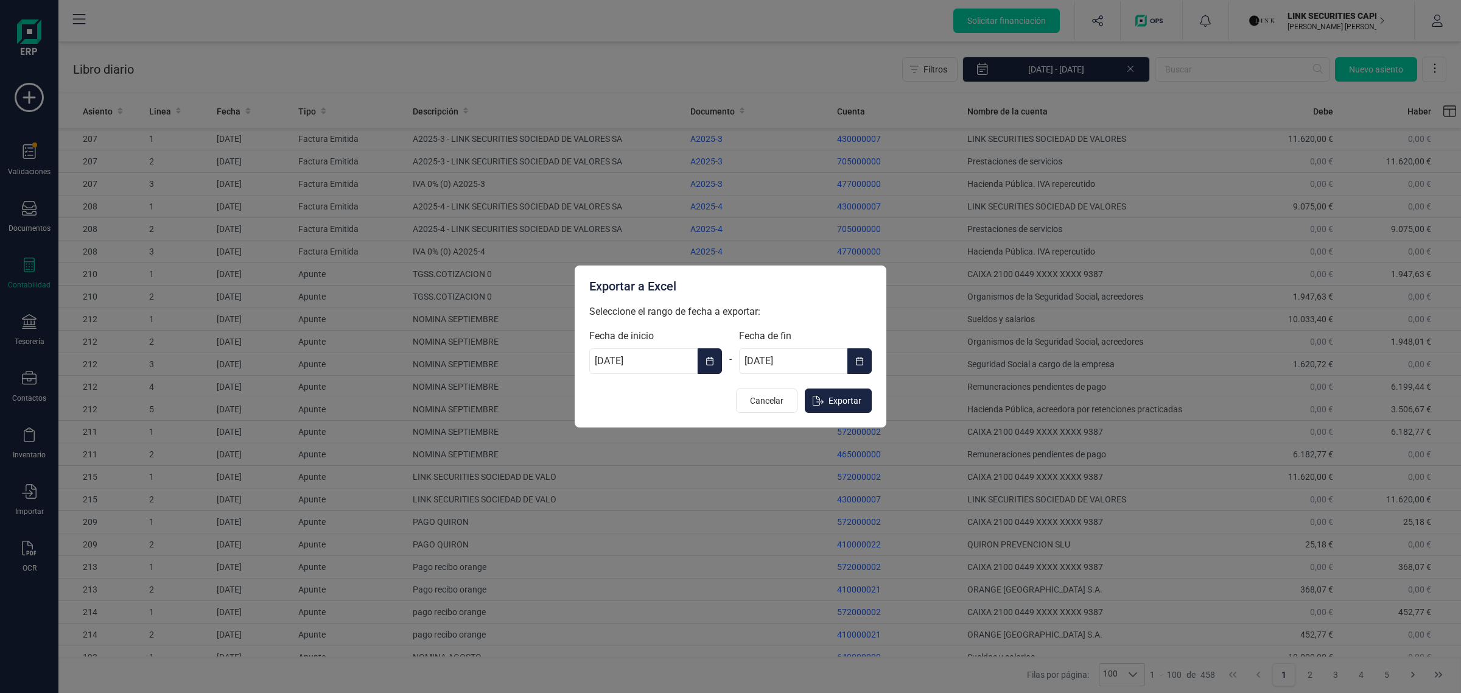
click at [865, 366] on span "Choose Date" at bounding box center [865, 361] width 2 height 15
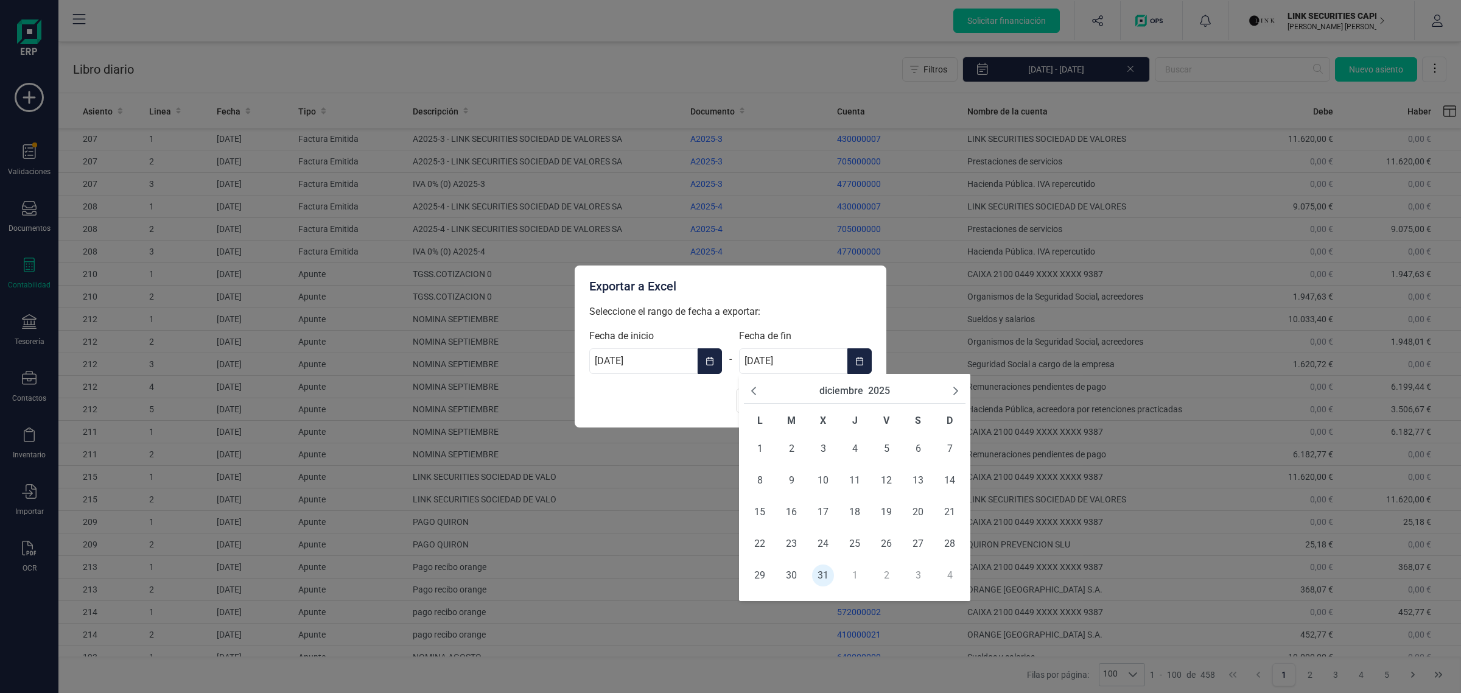
click at [832, 396] on button "diciembre" at bounding box center [841, 391] width 44 height 15
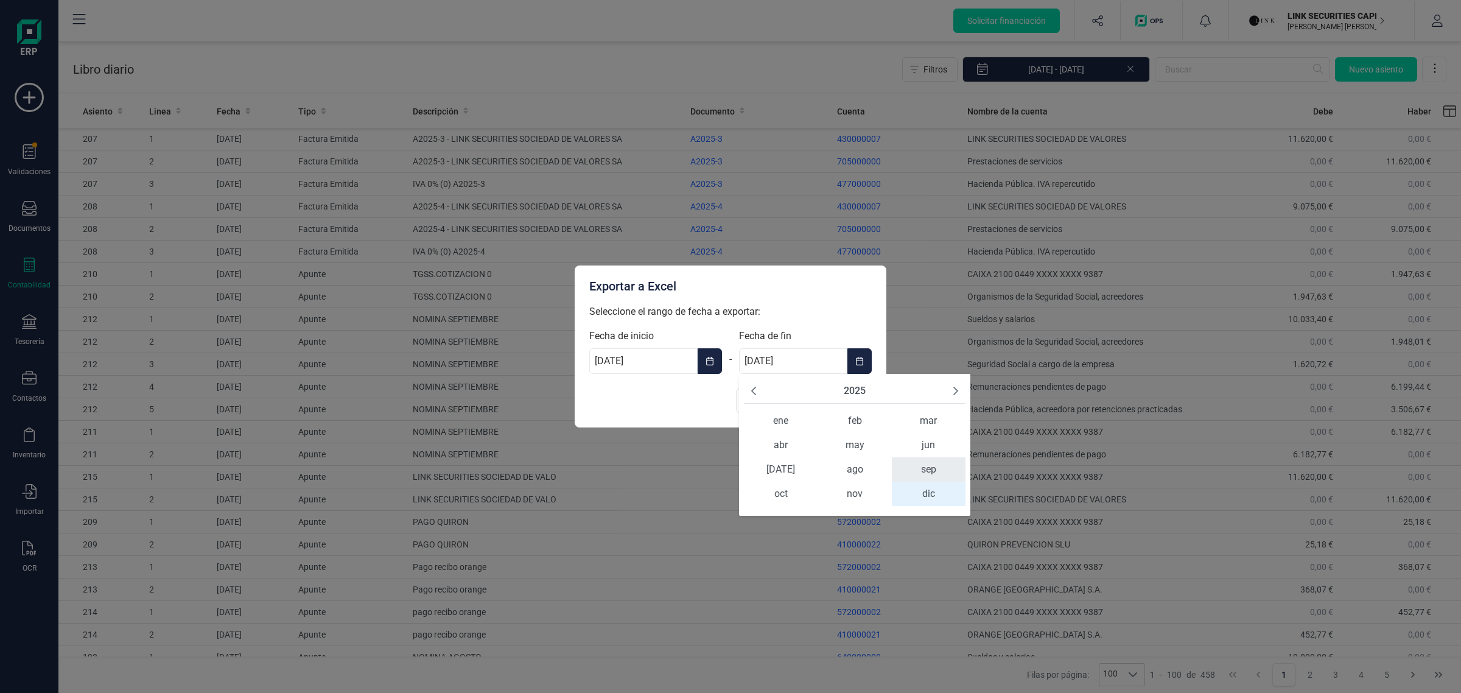
click at [922, 472] on span "sep" at bounding box center [929, 469] width 74 height 24
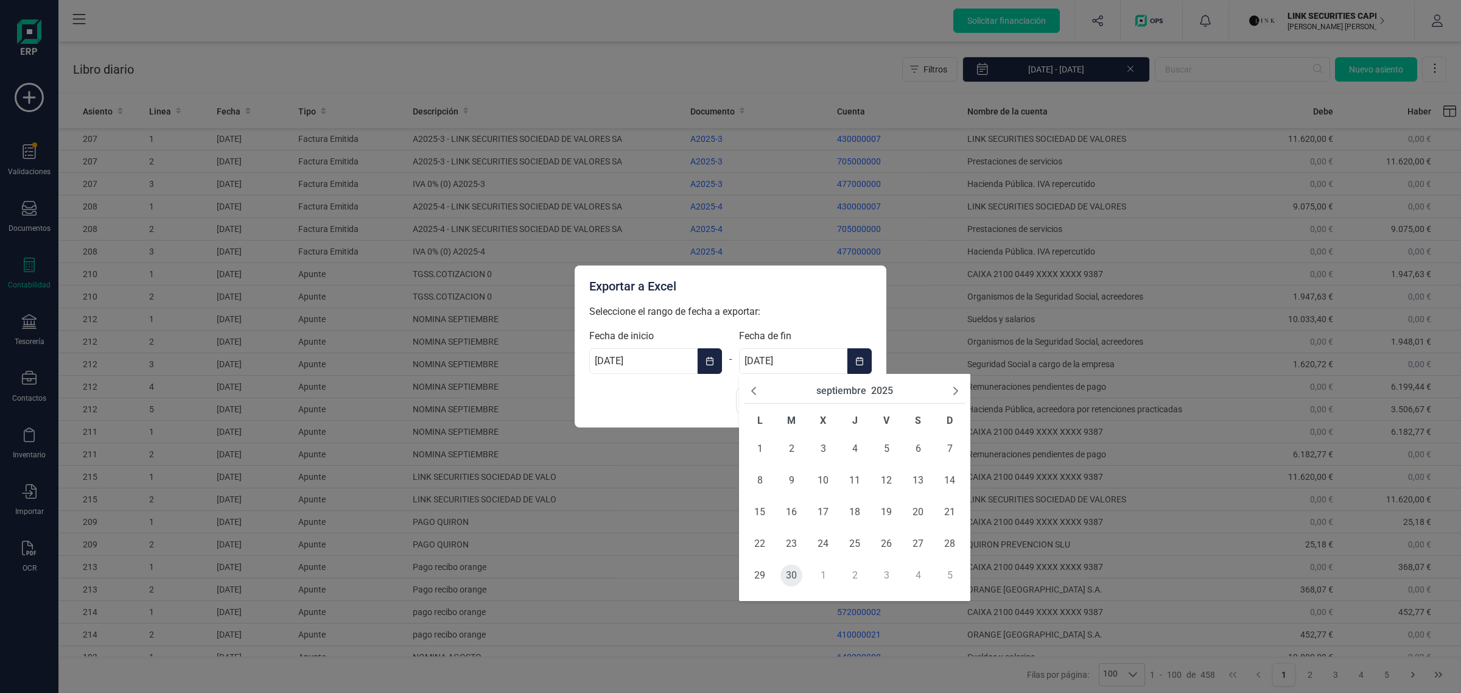
click at [795, 583] on span "30" at bounding box center [791, 575] width 22 height 22
click at [779, 306] on p "Seleccione el rango de fecha a exportar:" at bounding box center [730, 311] width 282 height 15
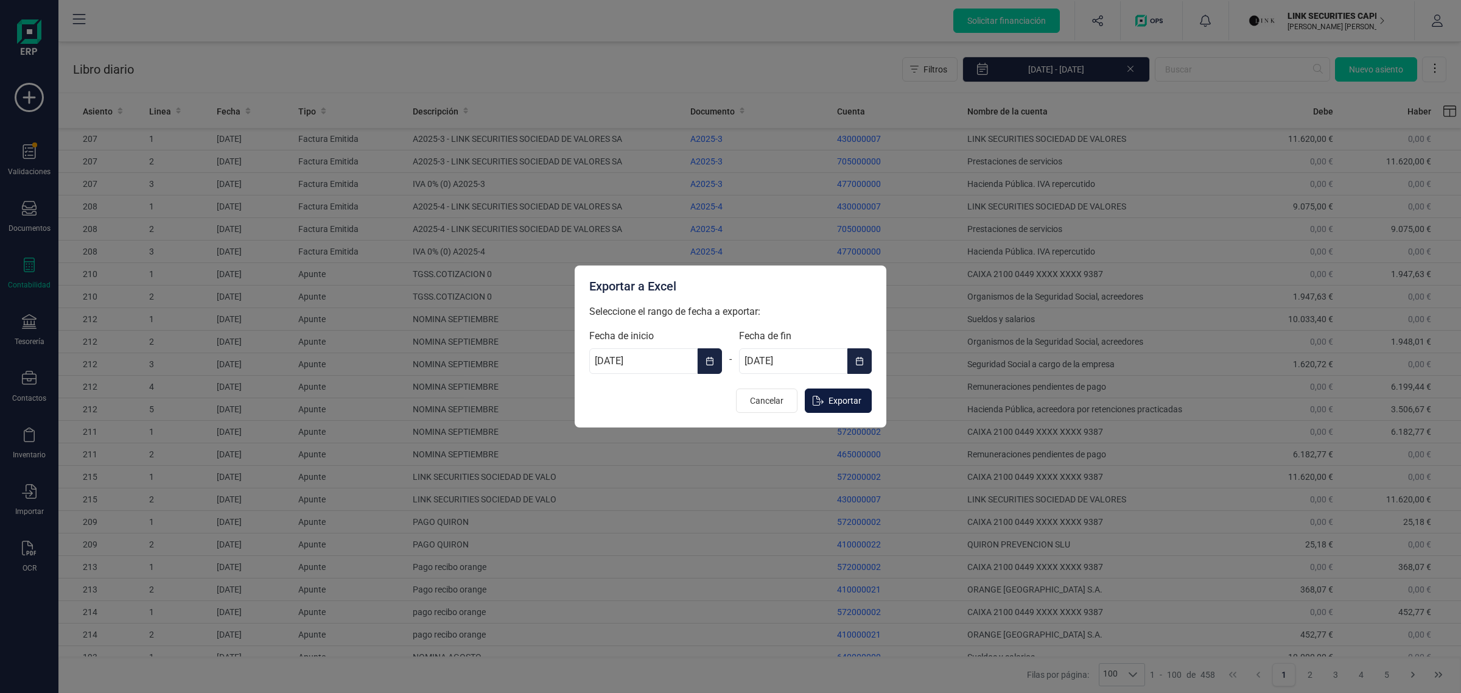
click at [822, 405] on icon "Exportar" at bounding box center [818, 401] width 11 height 10
type input "[DATE]"
